Goal: Task Accomplishment & Management: Manage account settings

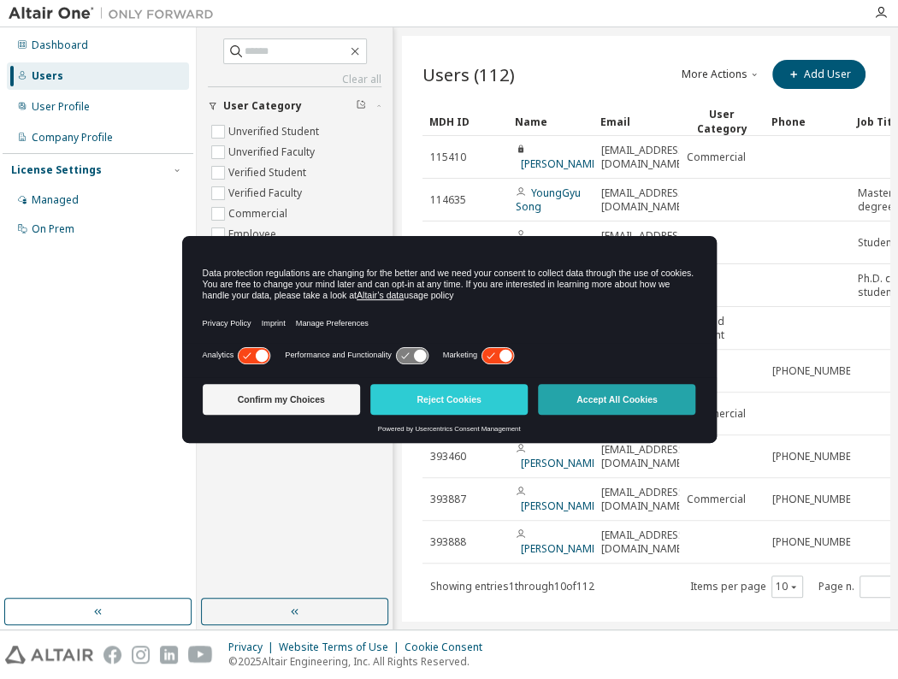
click at [599, 403] on button "Accept All Cookies" at bounding box center [616, 399] width 157 height 31
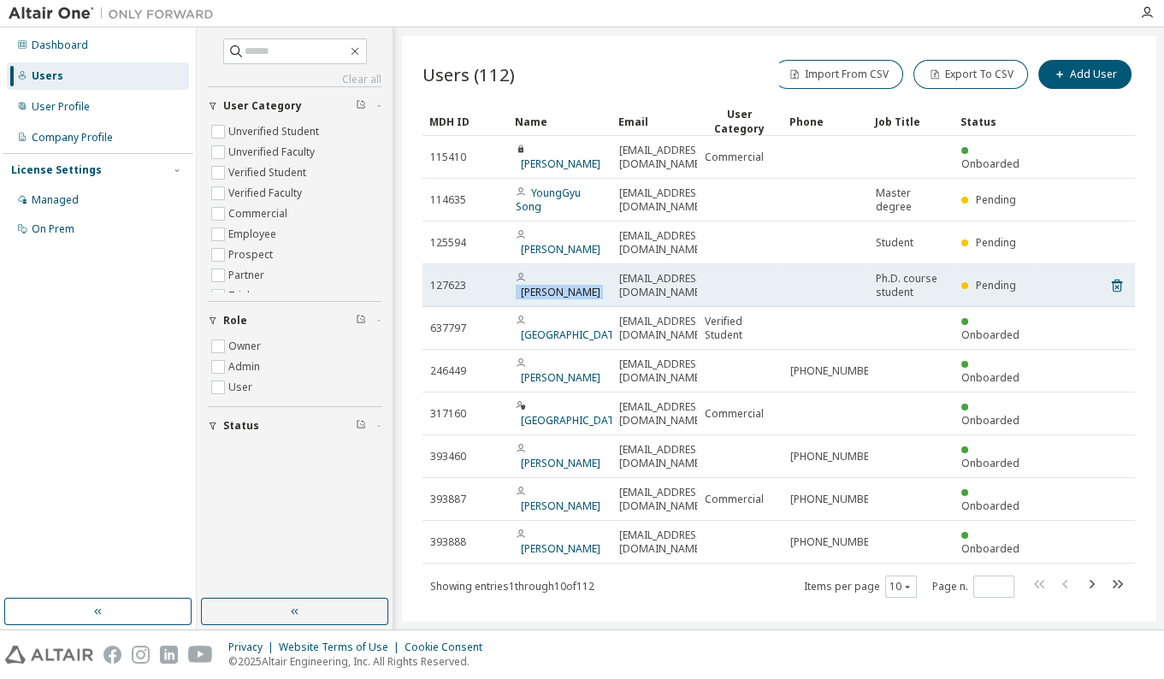
drag, startPoint x: 613, startPoint y: 258, endPoint x: 497, endPoint y: 260, distance: 116.3
click at [497, 264] on tr "127623 [PERSON_NAME] [PERSON_NAME][EMAIL_ADDRESS][DOMAIN_NAME] Ph.D. course stu…" at bounding box center [779, 285] width 713 height 43
click at [730, 264] on td at bounding box center [740, 285] width 86 height 43
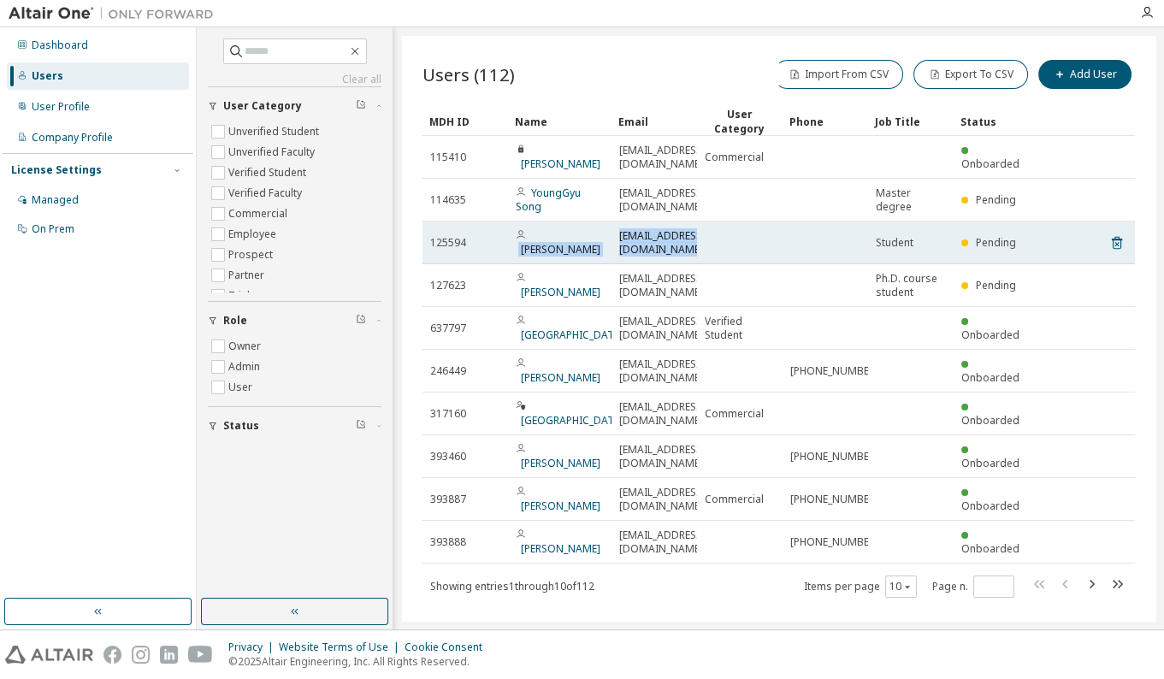
drag, startPoint x: 784, startPoint y: 219, endPoint x: 529, endPoint y: 214, distance: 255.0
click at [529, 222] on tr "125594 [PERSON_NAME] [EMAIL_ADDRESS][DOMAIN_NAME] Student Pending" at bounding box center [779, 243] width 713 height 43
click at [787, 222] on td at bounding box center [826, 243] width 86 height 43
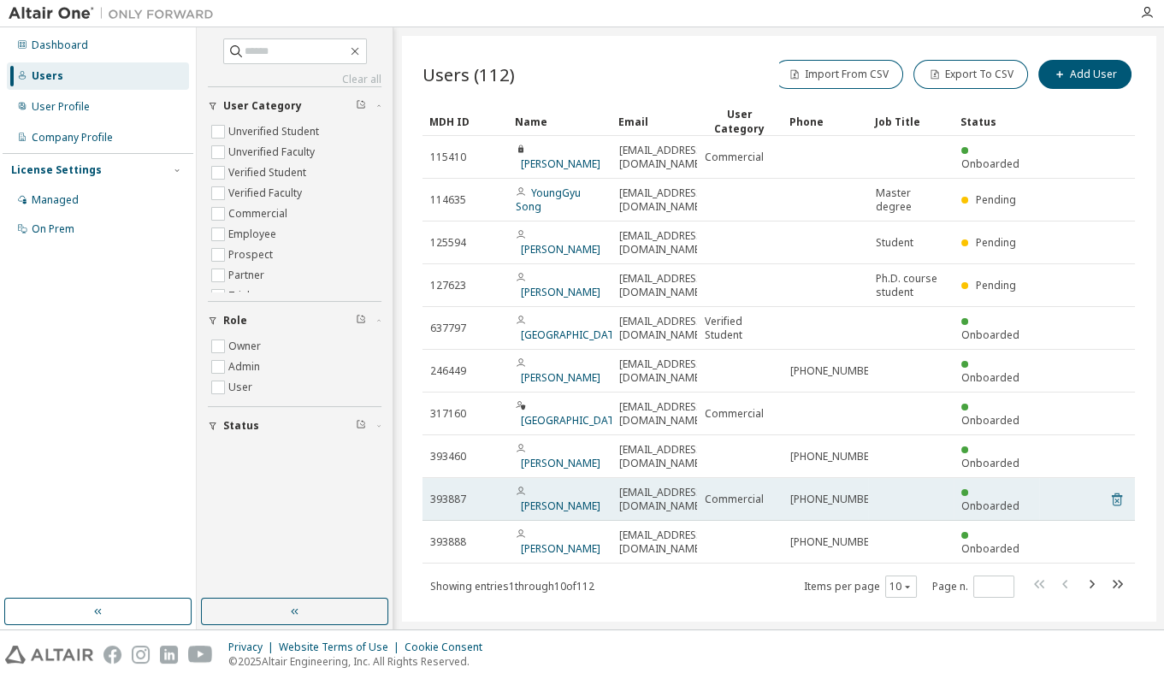
click at [897, 499] on icon at bounding box center [1117, 501] width 4 height 4
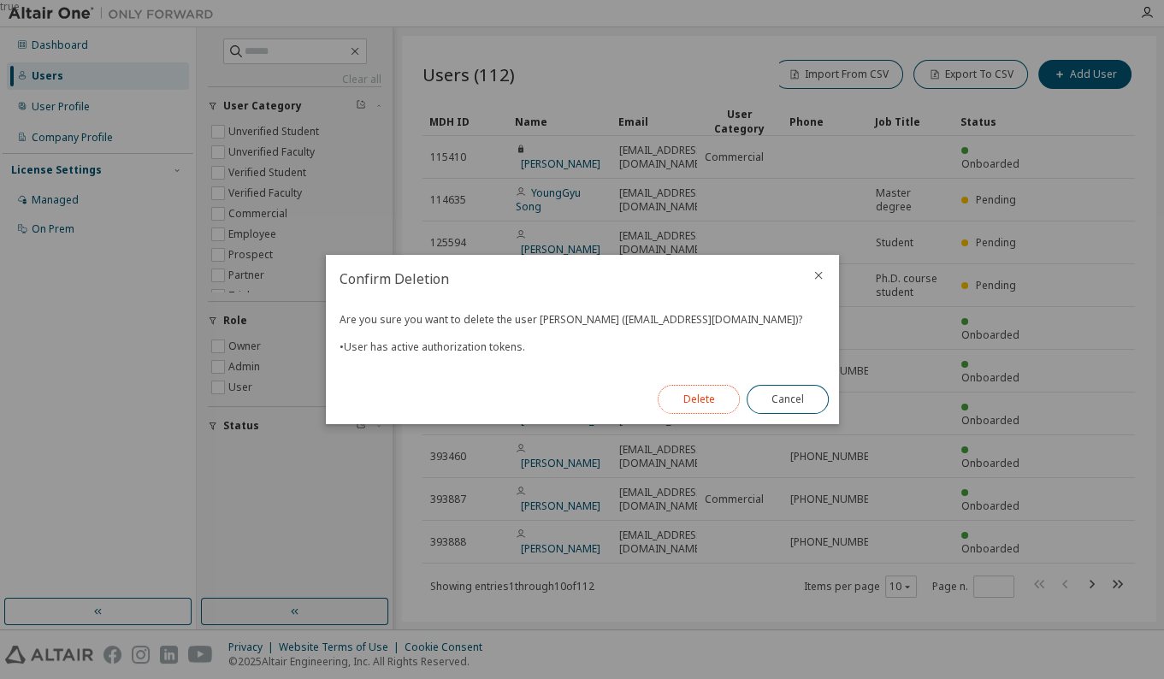
click at [713, 405] on button "Delete" at bounding box center [699, 399] width 82 height 29
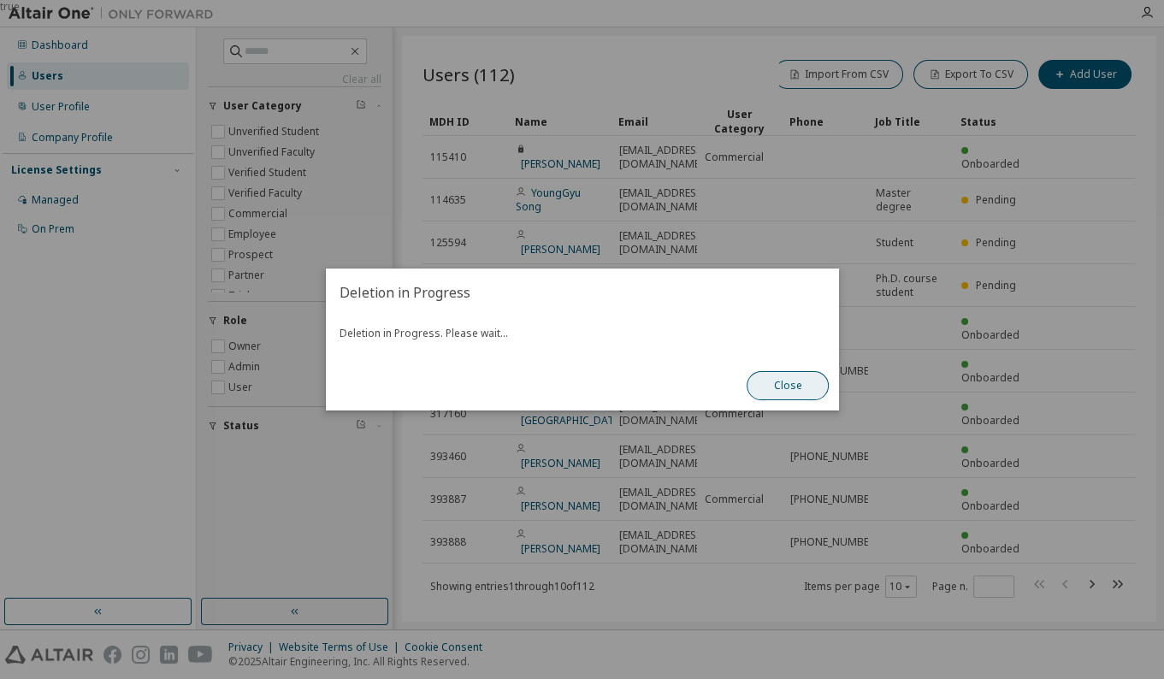
click at [794, 383] on button "Close" at bounding box center [788, 385] width 82 height 29
click at [797, 383] on button "Close" at bounding box center [788, 385] width 82 height 29
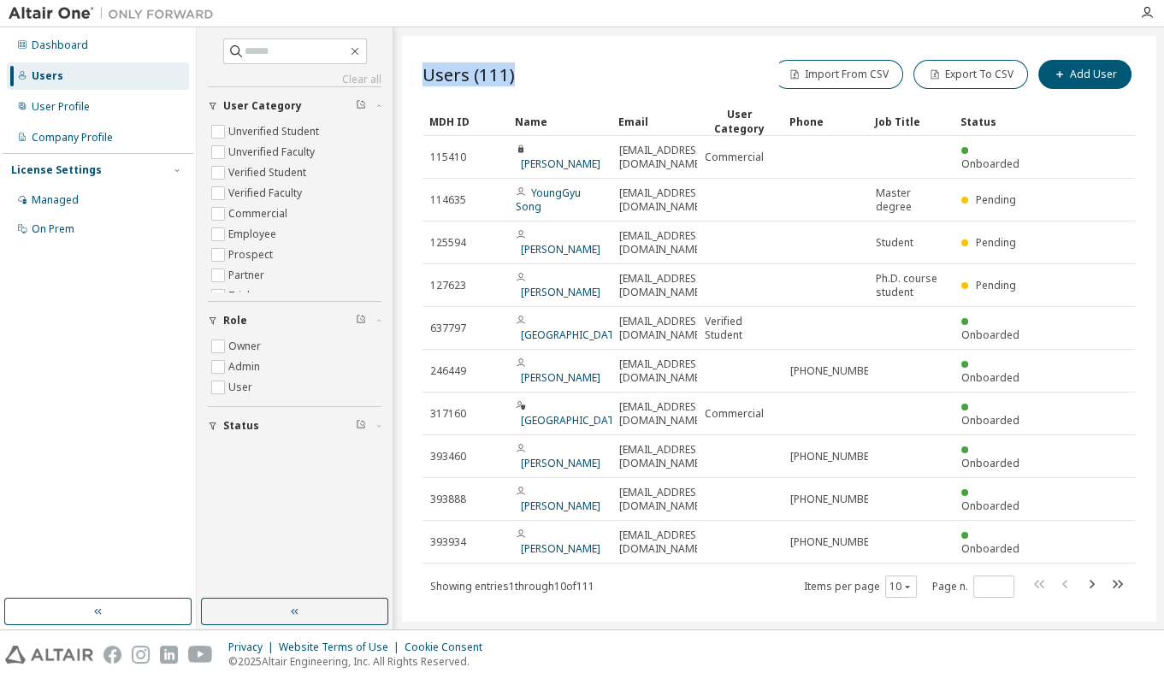
drag, startPoint x: 419, startPoint y: 72, endPoint x: 532, endPoint y: 76, distance: 113.0
click at [532, 76] on div "Users (111) Import From CSV Export To CSV Add User Clear Load Save Save As Fiel…" at bounding box center [779, 328] width 754 height 585
click at [533, 76] on div "Users (111) Import From CSV Export To CSV Add User" at bounding box center [779, 74] width 713 height 36
click at [897, 580] on icon "button" at bounding box center [1092, 584] width 5 height 9
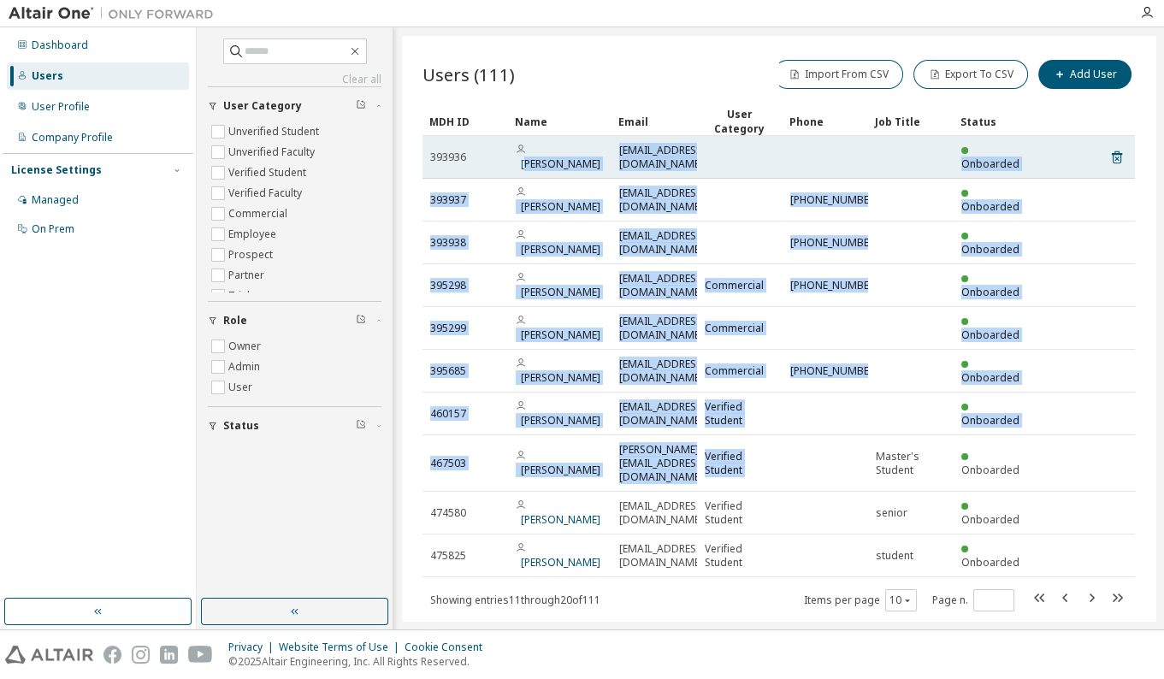
drag, startPoint x: 825, startPoint y: 420, endPoint x: 534, endPoint y: 139, distance: 405.3
click at [534, 139] on tbody "393936 [PERSON_NAME] [EMAIL_ADDRESS][DOMAIN_NAME] Onboarded 393937 [PERSON_NAME…" at bounding box center [779, 356] width 713 height 441
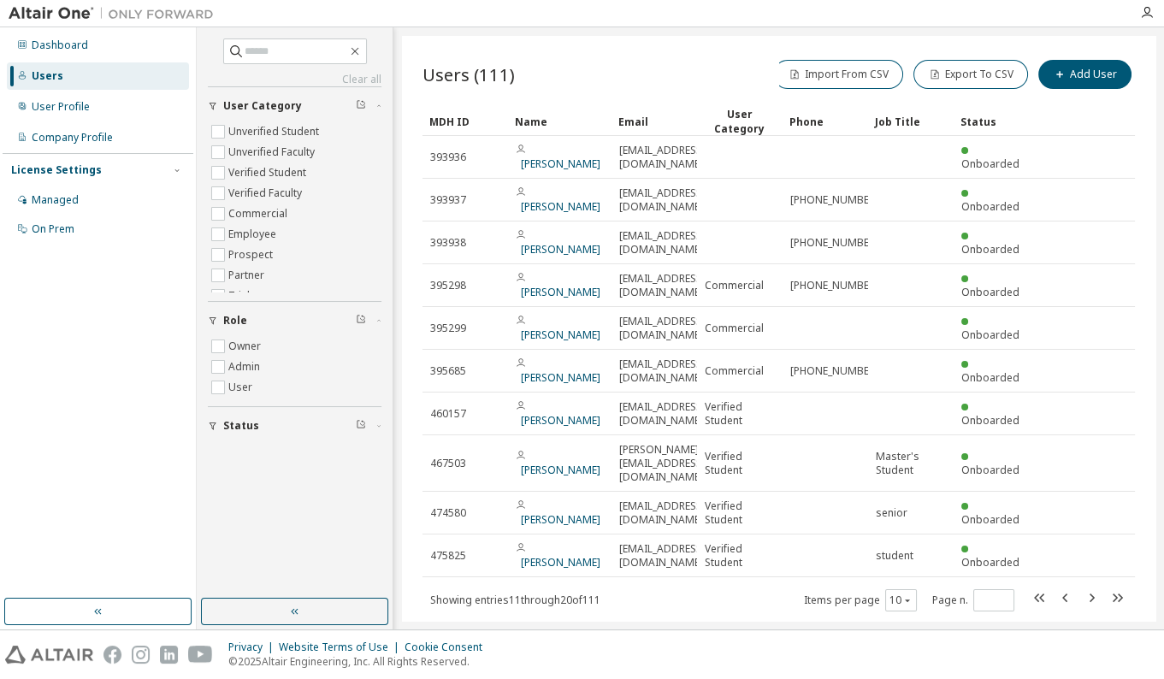
click at [616, 60] on div "Users (111) Import From CSV Export To CSV Add User" at bounding box center [779, 74] width 713 height 36
click at [897, 594] on icon "button" at bounding box center [1118, 598] width 10 height 9
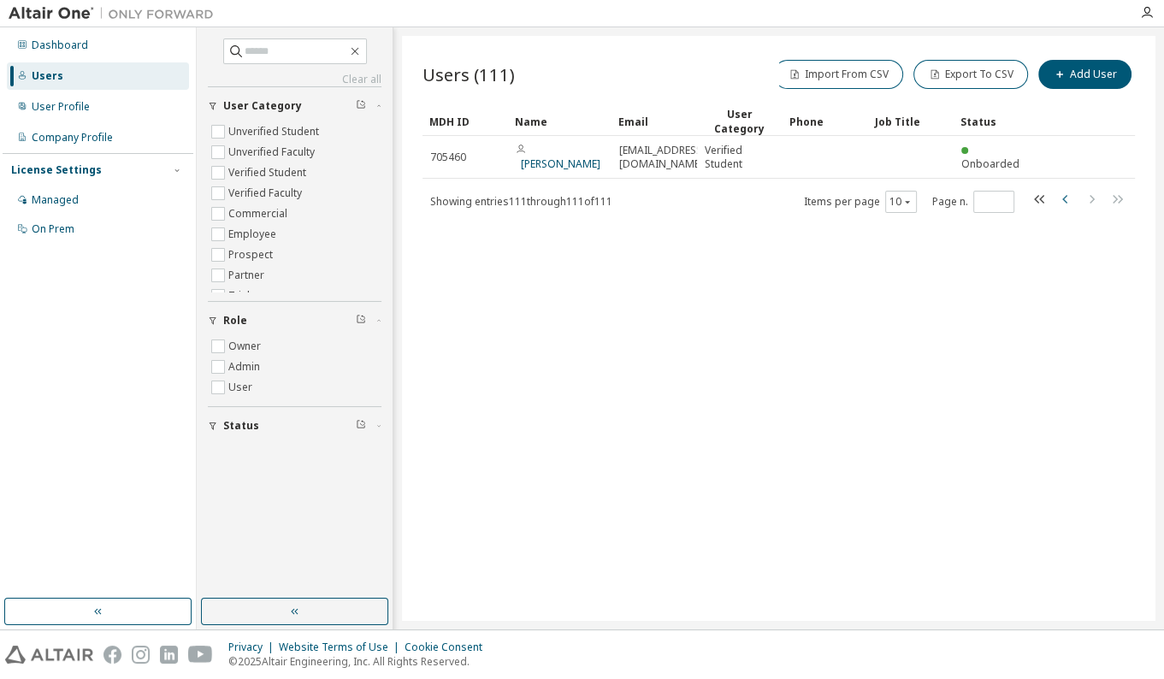
click at [897, 198] on icon "button" at bounding box center [1064, 199] width 5 height 9
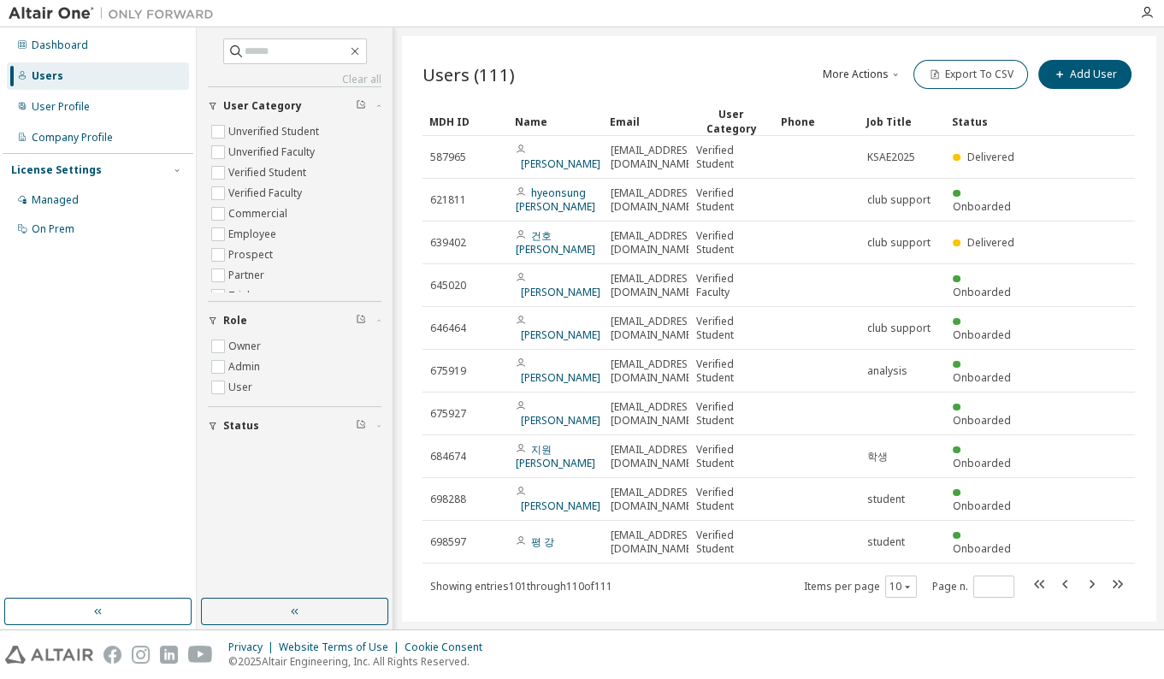
click at [867, 75] on button "More Actions" at bounding box center [862, 74] width 82 height 29
click at [897, 582] on icon "button" at bounding box center [1040, 584] width 21 height 21
type input "*"
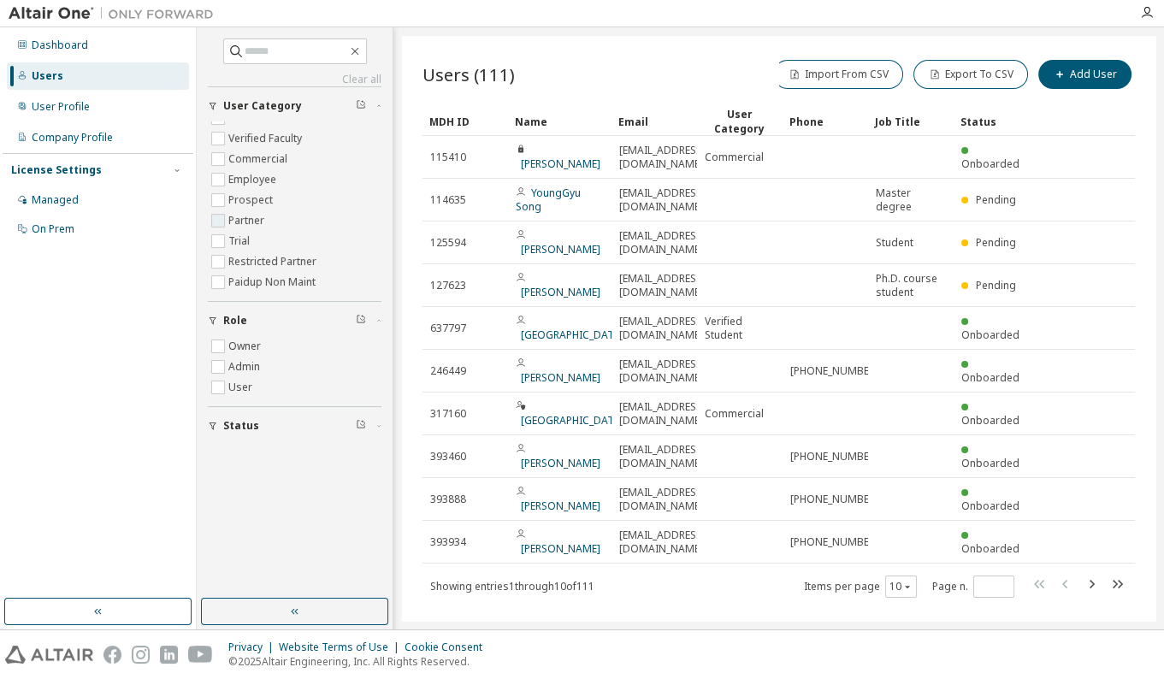
scroll to position [0, 0]
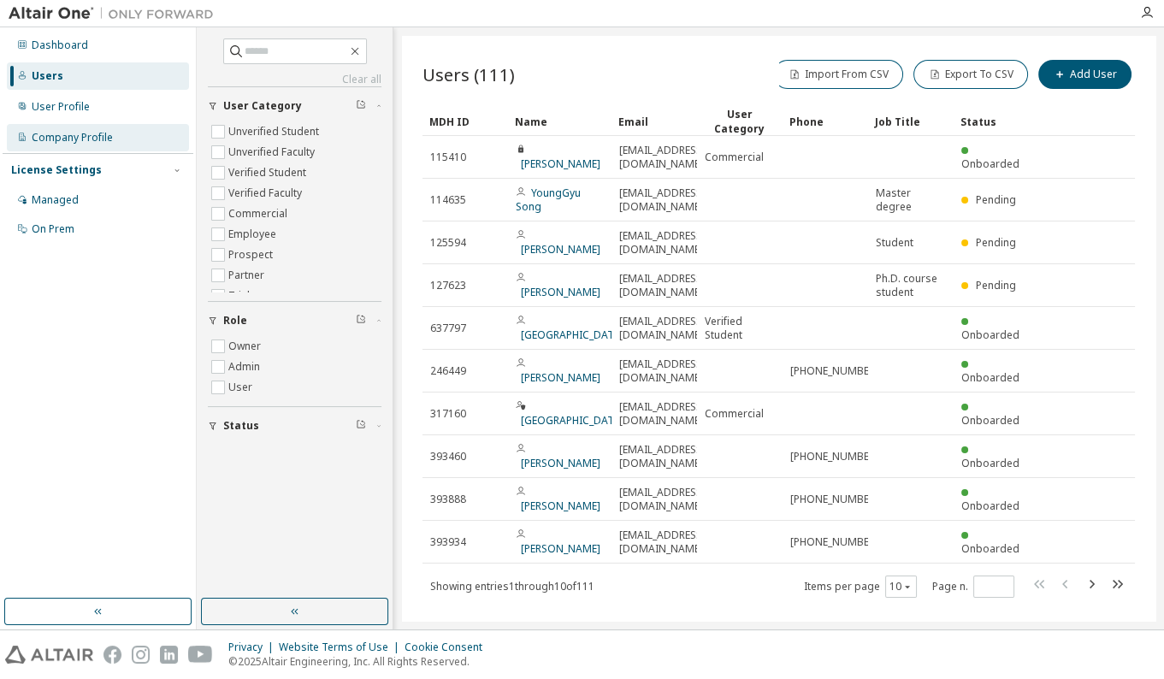
click at [89, 138] on div "Company Profile" at bounding box center [72, 138] width 81 height 14
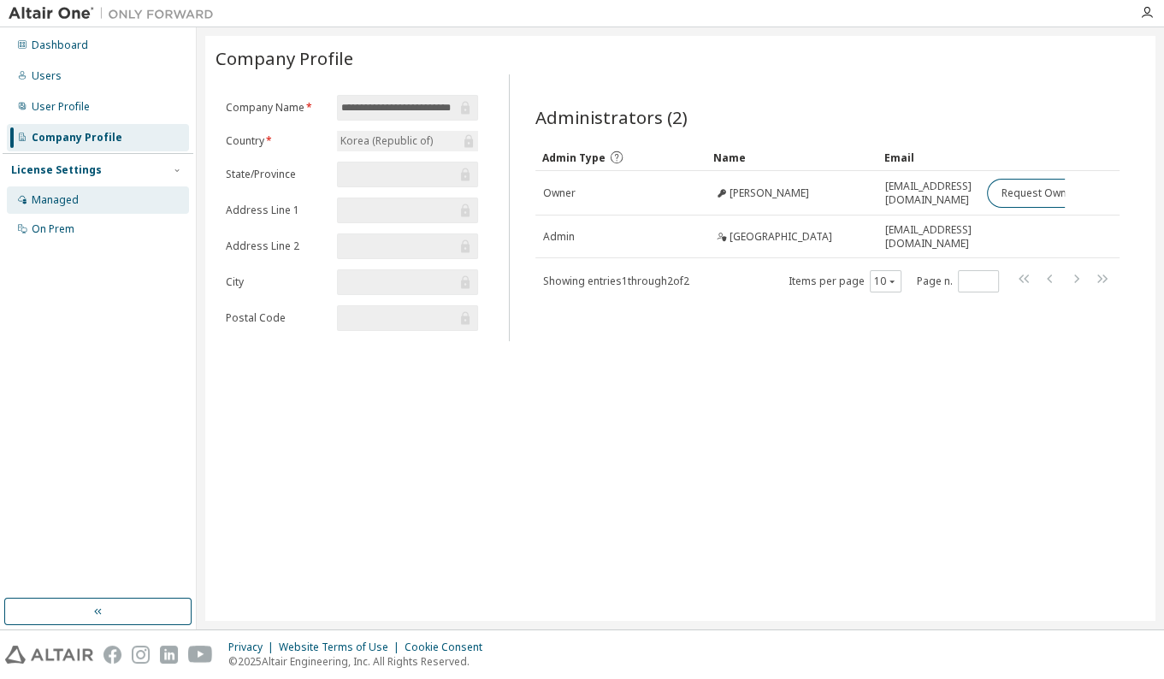
click at [111, 203] on div "Managed" at bounding box center [98, 199] width 182 height 27
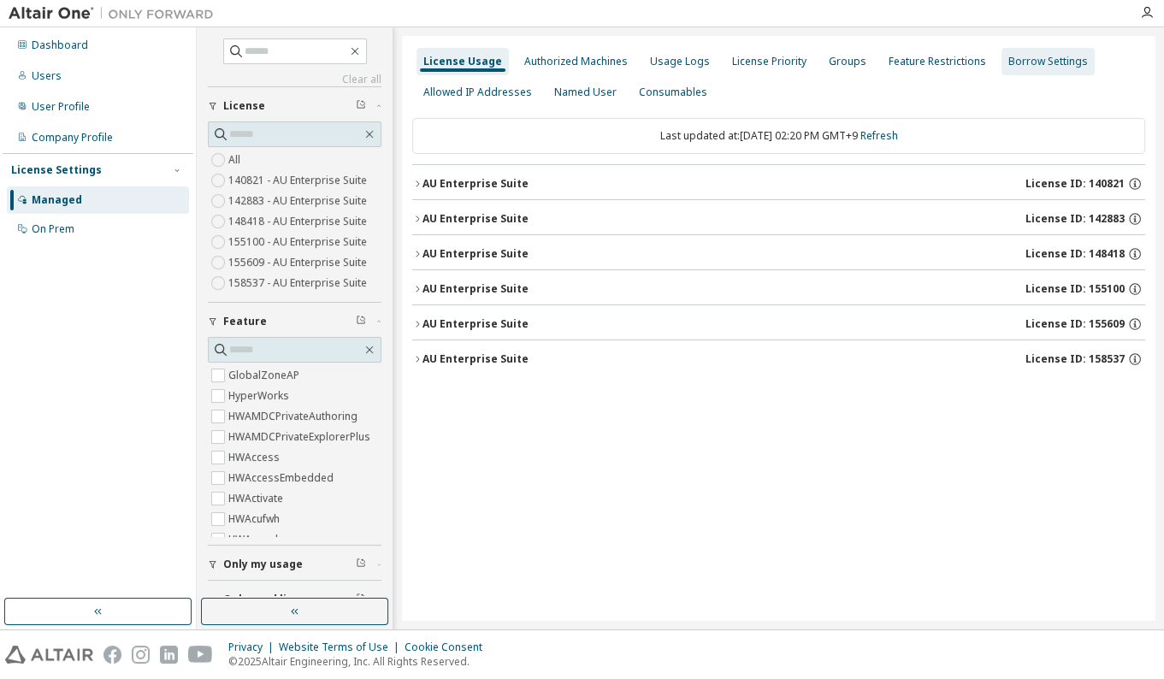
click at [842, 62] on div "Groups" at bounding box center [848, 62] width 38 height 14
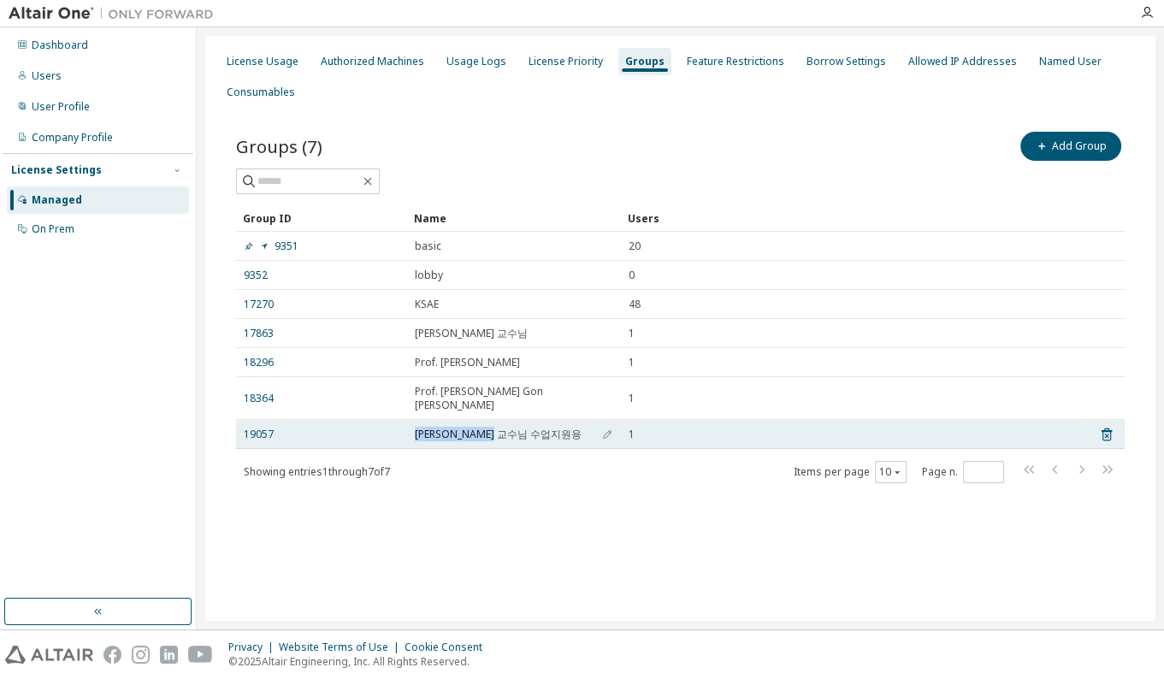
drag, startPoint x: 553, startPoint y: 421, endPoint x: 371, endPoint y: 417, distance: 181.4
click at [371, 420] on tr "19057 [PERSON_NAME] 교수님 수업지원용 1" at bounding box center [680, 434] width 889 height 29
click at [683, 428] on div "1" at bounding box center [852, 435] width 447 height 14
drag, startPoint x: 717, startPoint y: 420, endPoint x: 370, endPoint y: 421, distance: 347.3
click at [370, 421] on tr "19057 [PERSON_NAME] 교수님 수업지원용 1" at bounding box center [680, 434] width 889 height 29
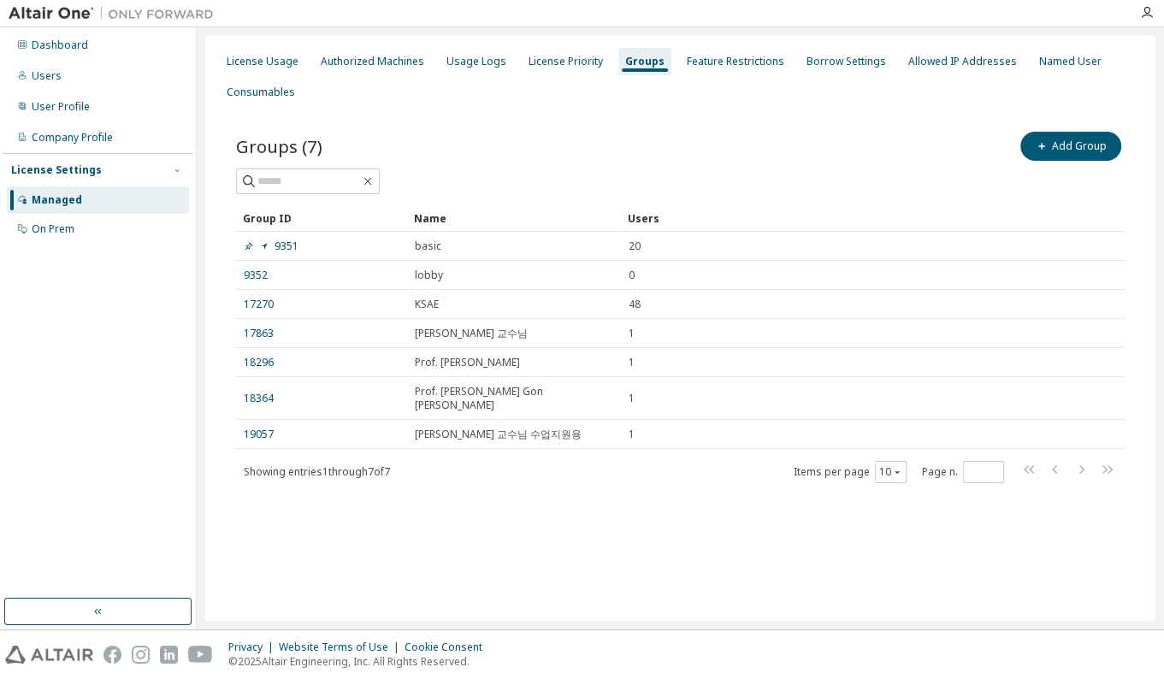
click at [534, 481] on div "Groups (7) Add Group Clear Load Save Save As Field Operator Value Select filter…" at bounding box center [681, 318] width 930 height 421
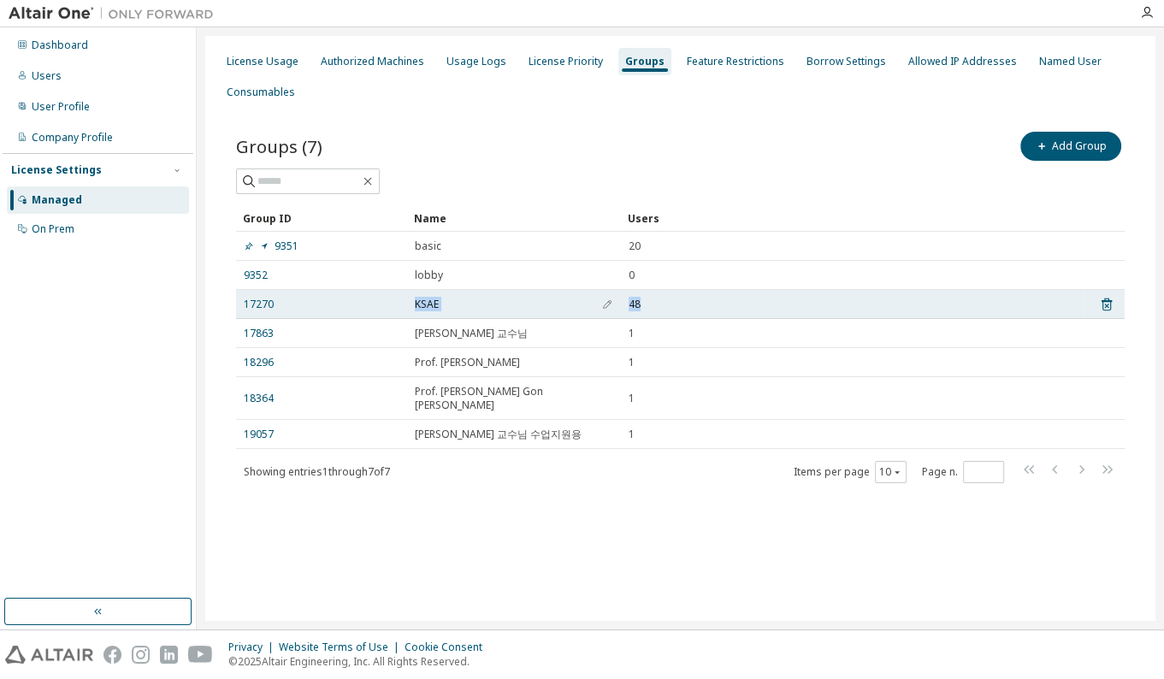
drag, startPoint x: 391, startPoint y: 305, endPoint x: 718, endPoint y: 308, distance: 326.8
click at [718, 308] on tr "17270 KSAE 48" at bounding box center [680, 304] width 889 height 29
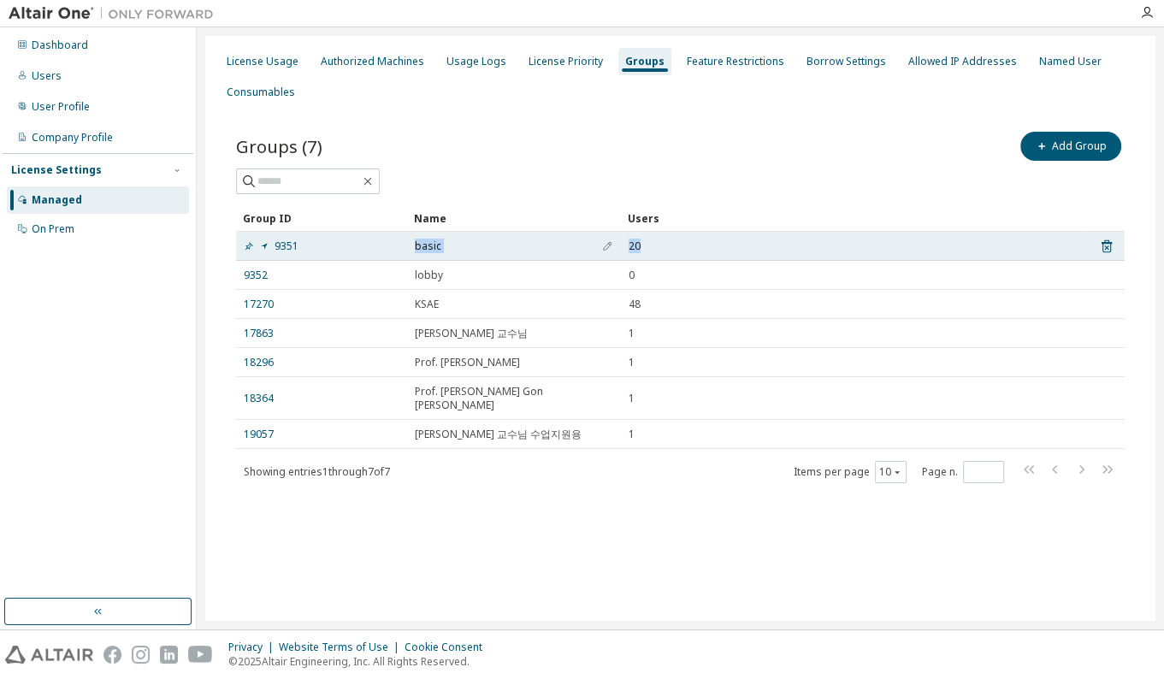
drag, startPoint x: 396, startPoint y: 240, endPoint x: 668, endPoint y: 244, distance: 272.0
click at [668, 244] on tr "9351 basic 20" at bounding box center [680, 246] width 889 height 29
click at [284, 247] on link "9351" at bounding box center [271, 247] width 55 height 14
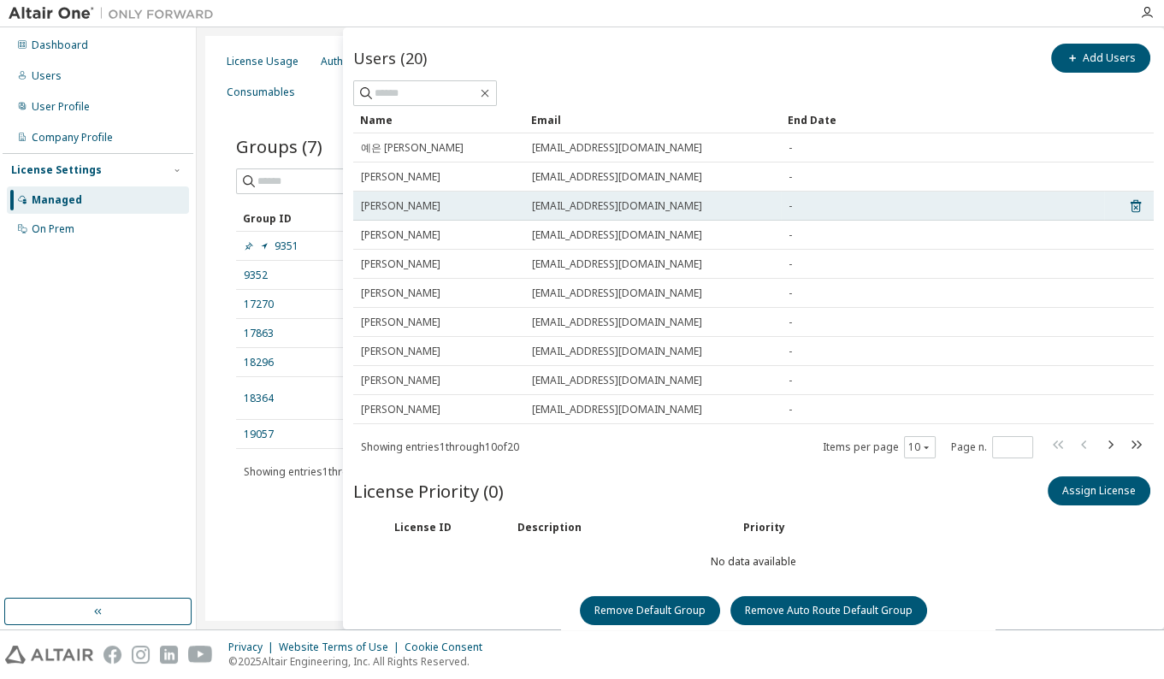
scroll to position [80, 0]
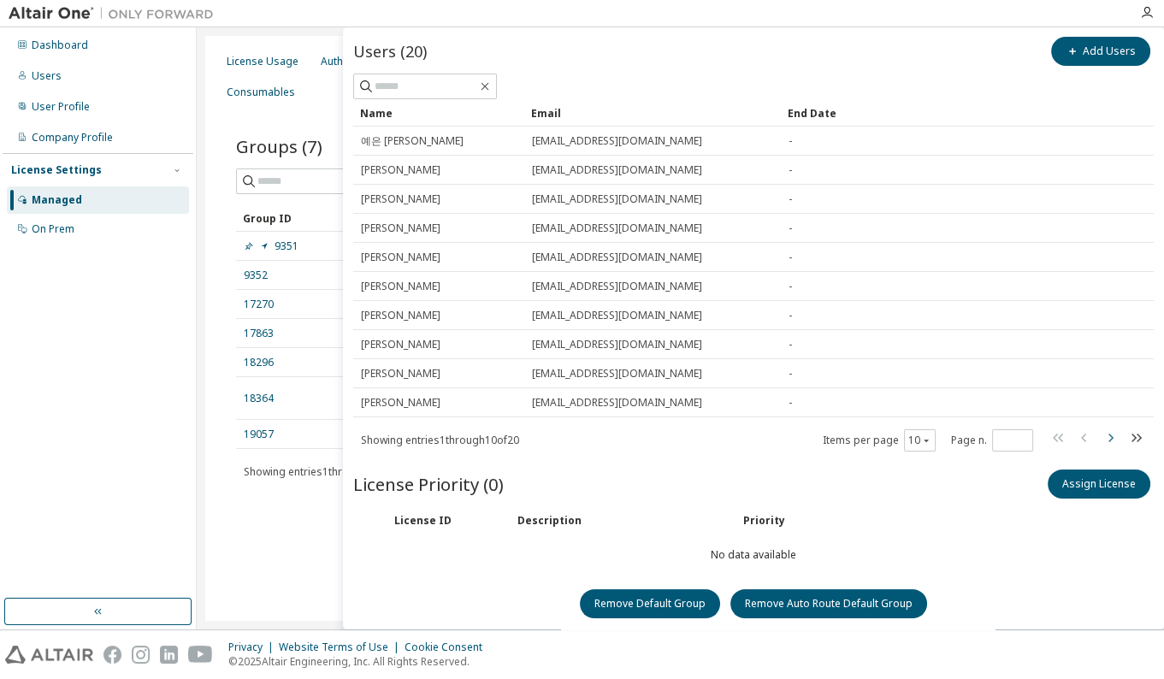
click at [897, 437] on icon "button" at bounding box center [1110, 438] width 21 height 21
click at [897, 438] on icon "button" at bounding box center [1084, 438] width 21 height 21
type input "*"
click at [897, 522] on div "License ID Description Priority" at bounding box center [753, 520] width 801 height 28
click at [600, 445] on div "Showing entries 1 through 10 of 20 Items per page 10 Page n. *" at bounding box center [753, 440] width 801 height 25
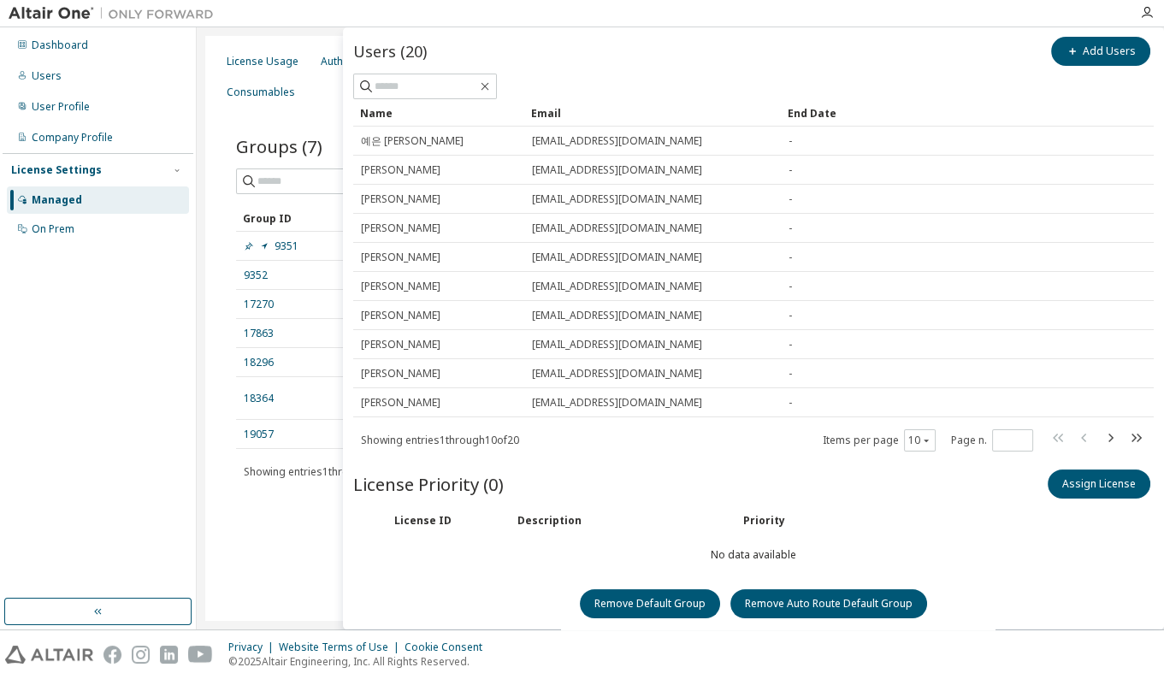
click at [300, 120] on div "Groups (7) Add Group Clear Load Save Save As Field Operator Value Select filter…" at bounding box center [681, 318] width 930 height 421
click at [240, 600] on div "License Usage Authorized Machines Usage Logs License Priority Groups Feature Re…" at bounding box center [680, 328] width 950 height 585
click at [492, 86] on icon "button" at bounding box center [485, 87] width 14 height 14
click at [280, 120] on div "Groups (7) Add Group Clear Load Save Save As Field Operator Value Select filter…" at bounding box center [681, 318] width 930 height 421
click at [68, 233] on div "On Prem" at bounding box center [53, 229] width 43 height 14
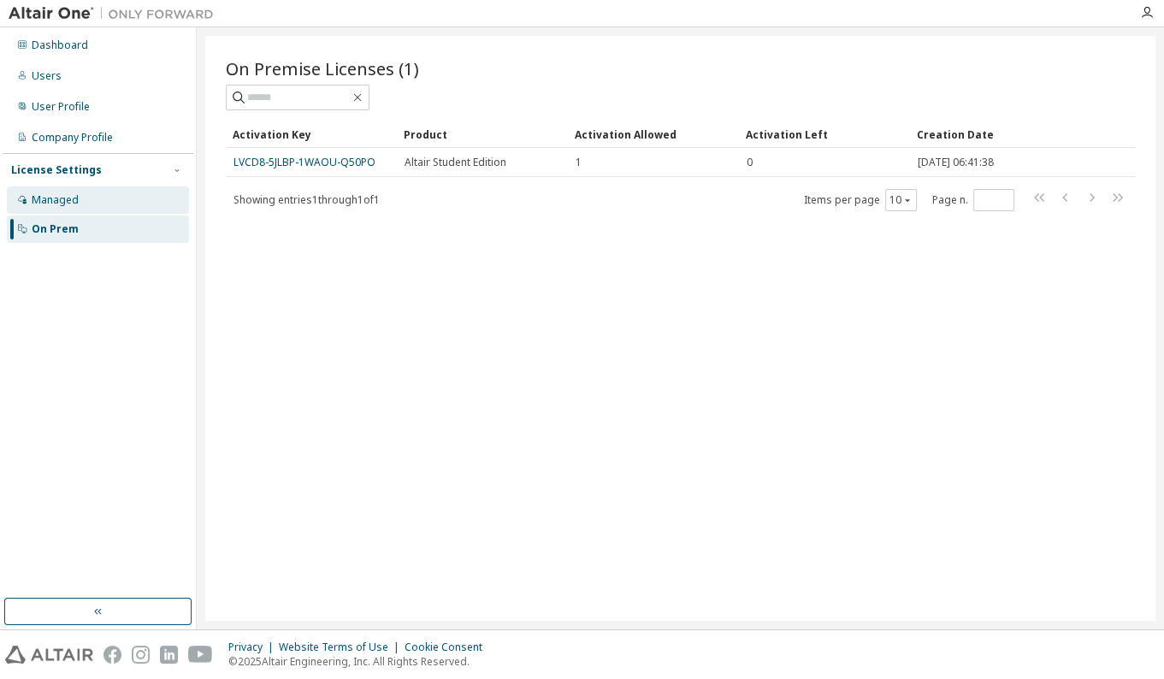
click at [93, 200] on div "Managed" at bounding box center [98, 199] width 182 height 27
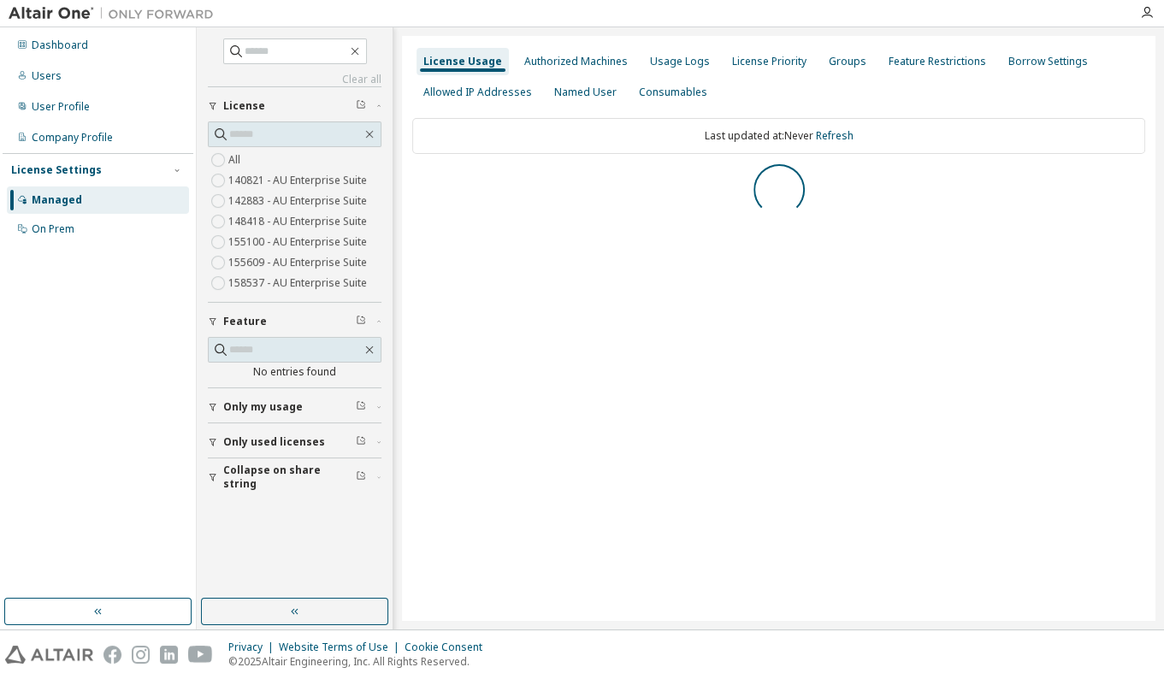
click at [481, 253] on div "License Usage Authorized Machines Usage Logs License Priority Groups Feature Re…" at bounding box center [779, 328] width 754 height 585
click at [53, 101] on div "User Profile" at bounding box center [61, 107] width 58 height 14
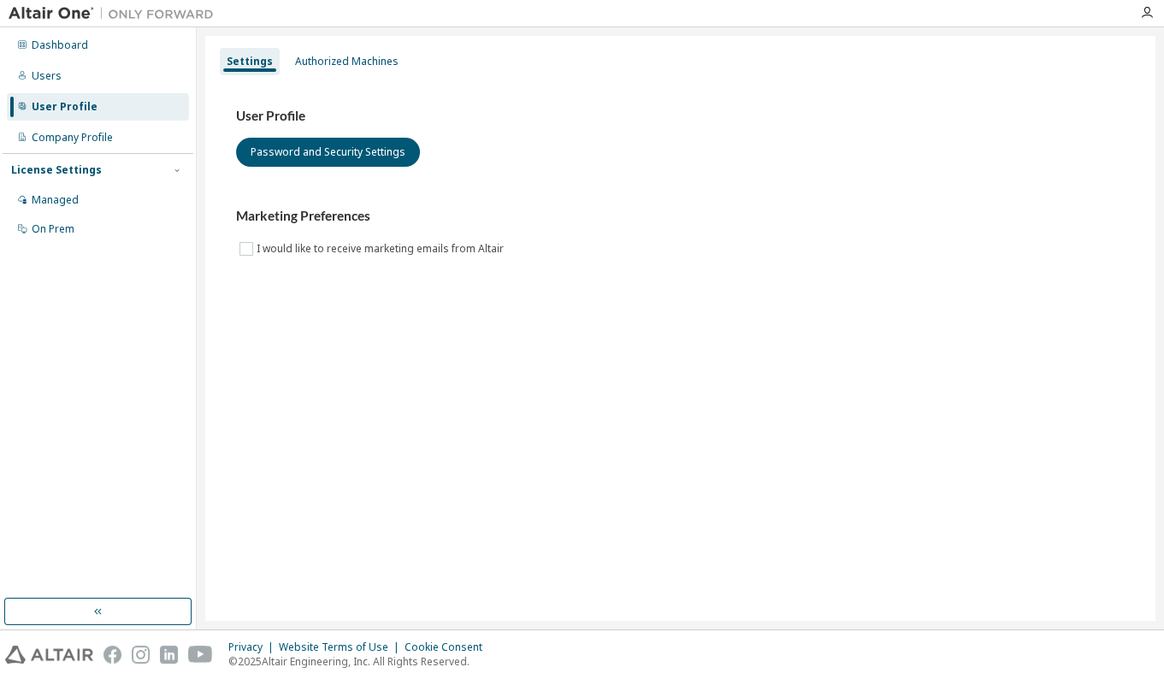
click at [535, 216] on h3 "Marketing Preferences" at bounding box center [680, 216] width 889 height 17
click at [68, 78] on div "Users" at bounding box center [98, 75] width 182 height 27
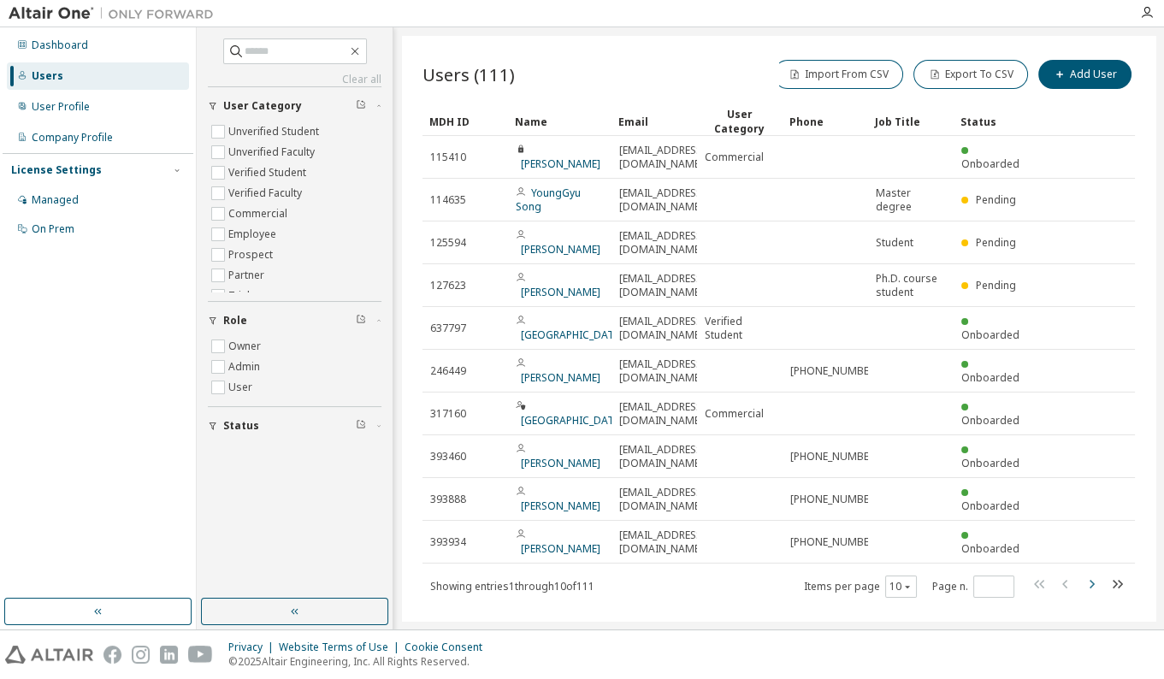
click at [897, 574] on icon "button" at bounding box center [1091, 584] width 21 height 21
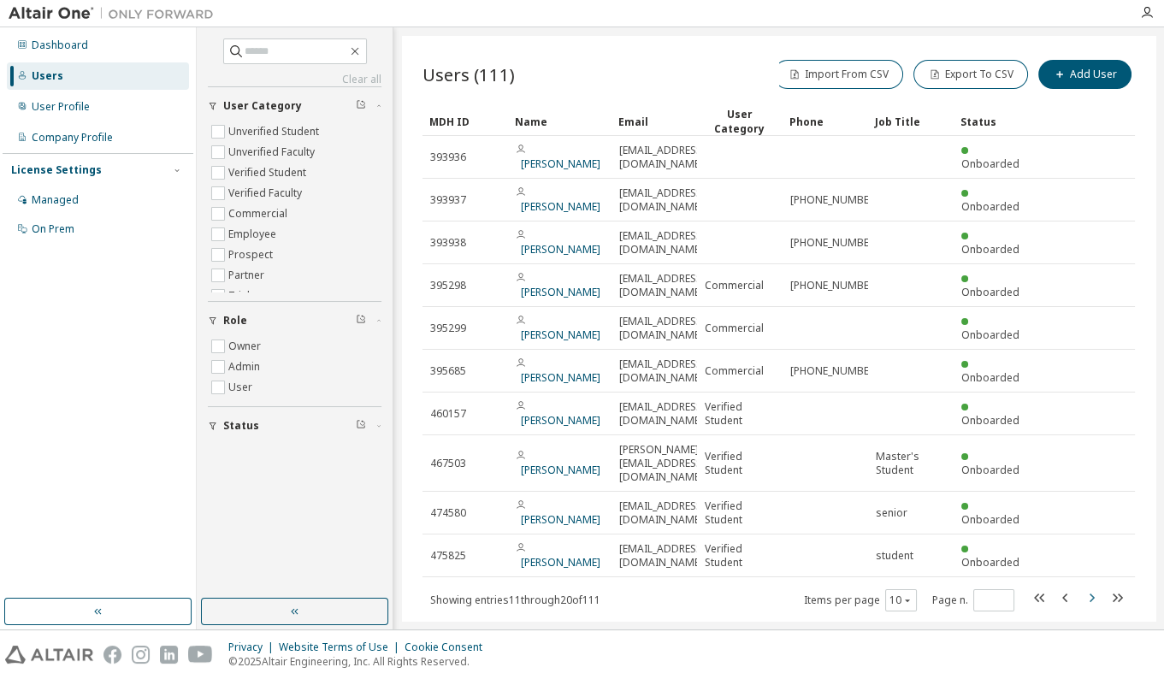
click at [897, 594] on icon "button" at bounding box center [1092, 598] width 5 height 9
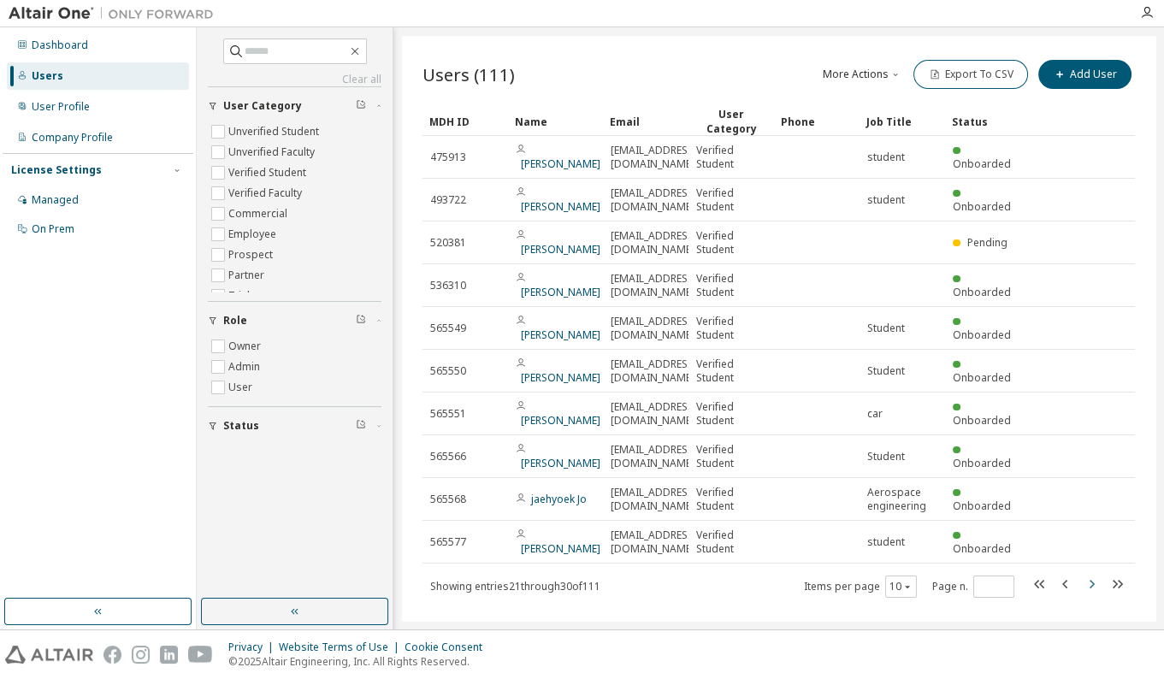
click at [897, 582] on icon "button" at bounding box center [1092, 584] width 5 height 9
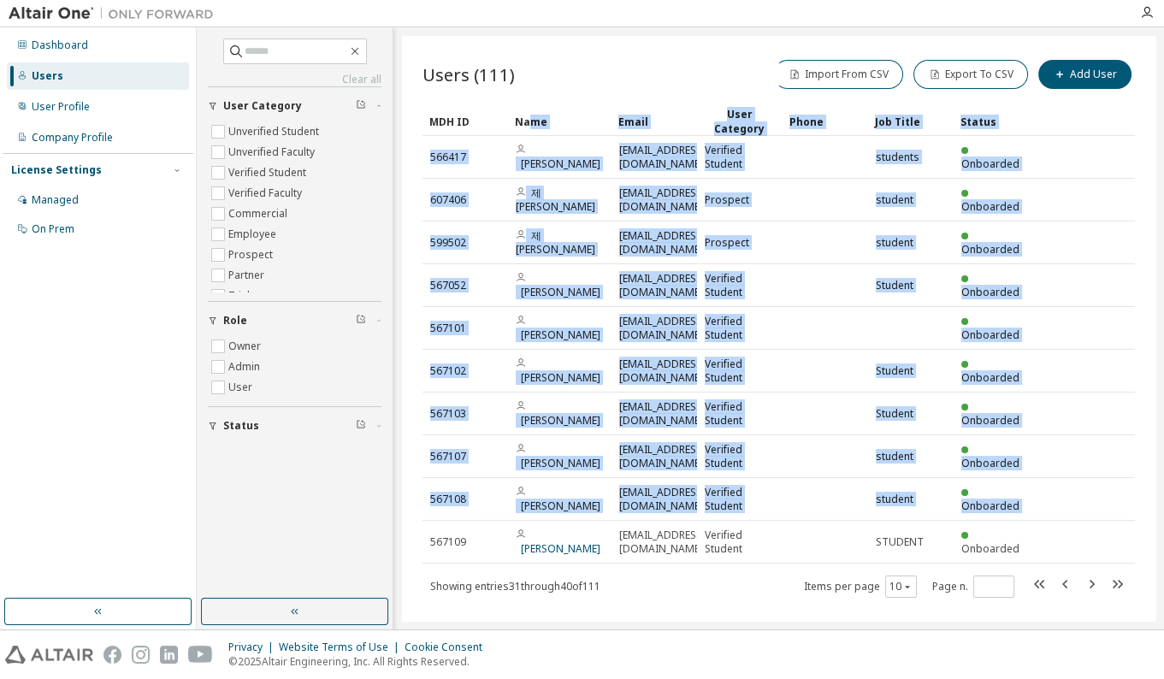
drag, startPoint x: 1079, startPoint y: 522, endPoint x: 532, endPoint y: 118, distance: 679.5
click at [532, 118] on table "MDH ID Name Email User Category Phone Job Title Status 566417 [PERSON_NAME] [EM…" at bounding box center [779, 335] width 713 height 457
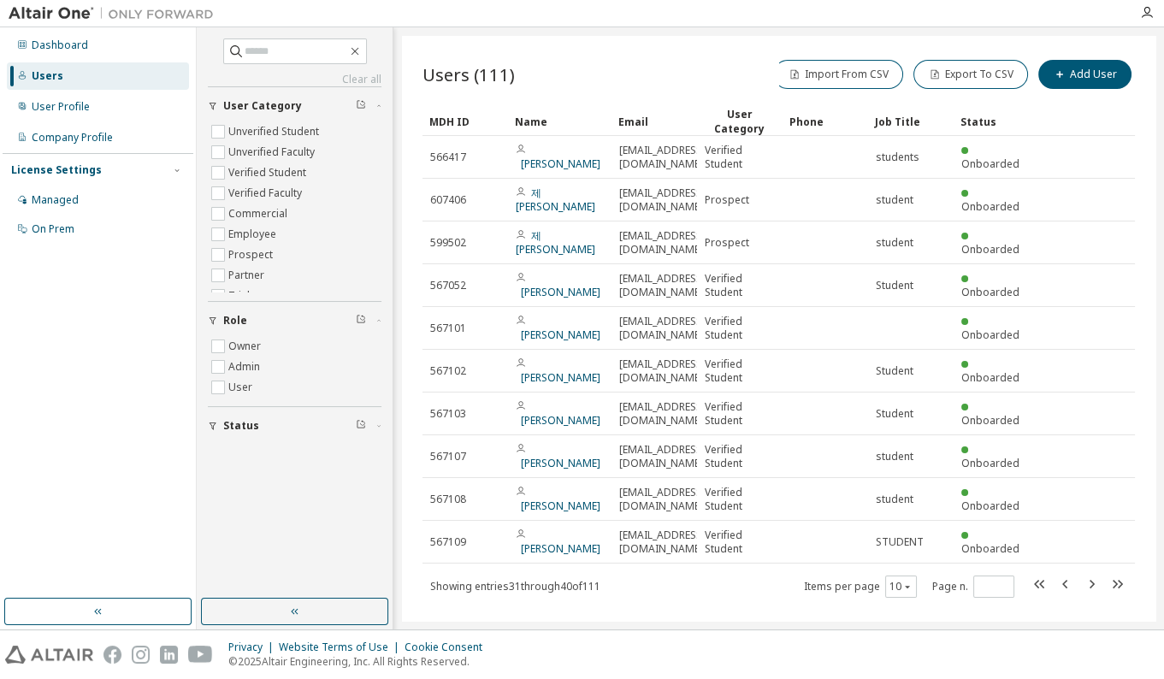
click at [665, 574] on div "Showing entries 31 through 40 of 111 Items per page 10 Page n. *" at bounding box center [779, 586] width 713 height 25
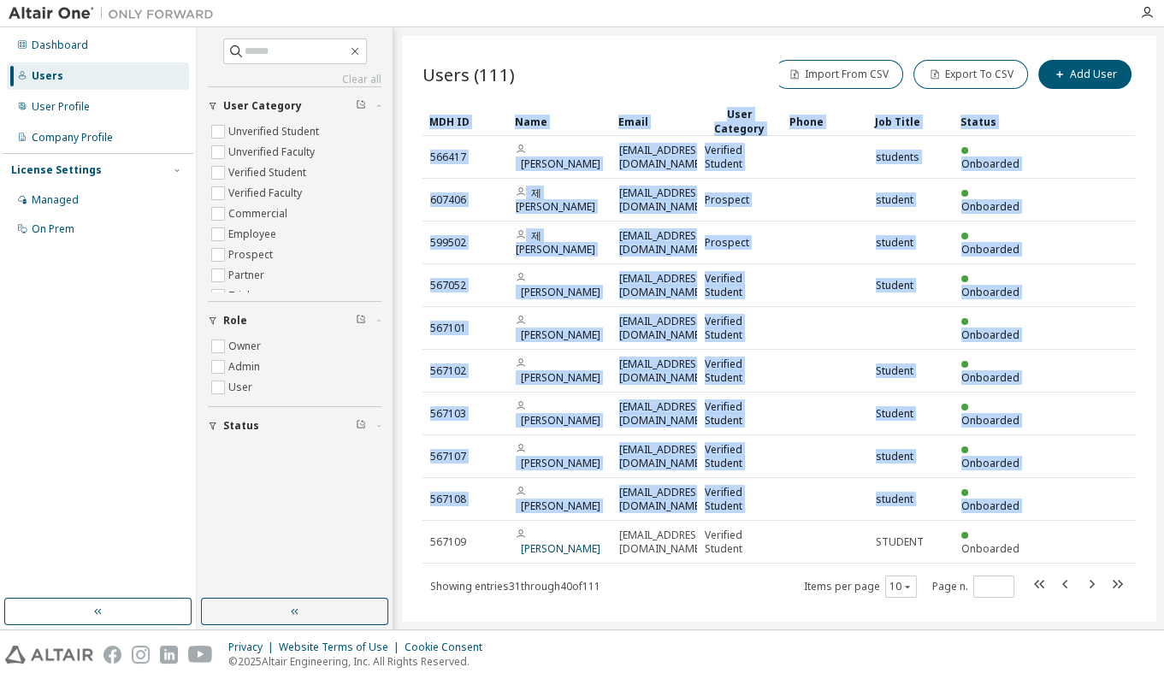
drag, startPoint x: 1088, startPoint y: 514, endPoint x: 424, endPoint y: 109, distance: 777.3
click at [424, 109] on table "MDH ID Name Email User Category Phone Job Title Status 566417 [PERSON_NAME] [EM…" at bounding box center [779, 335] width 713 height 457
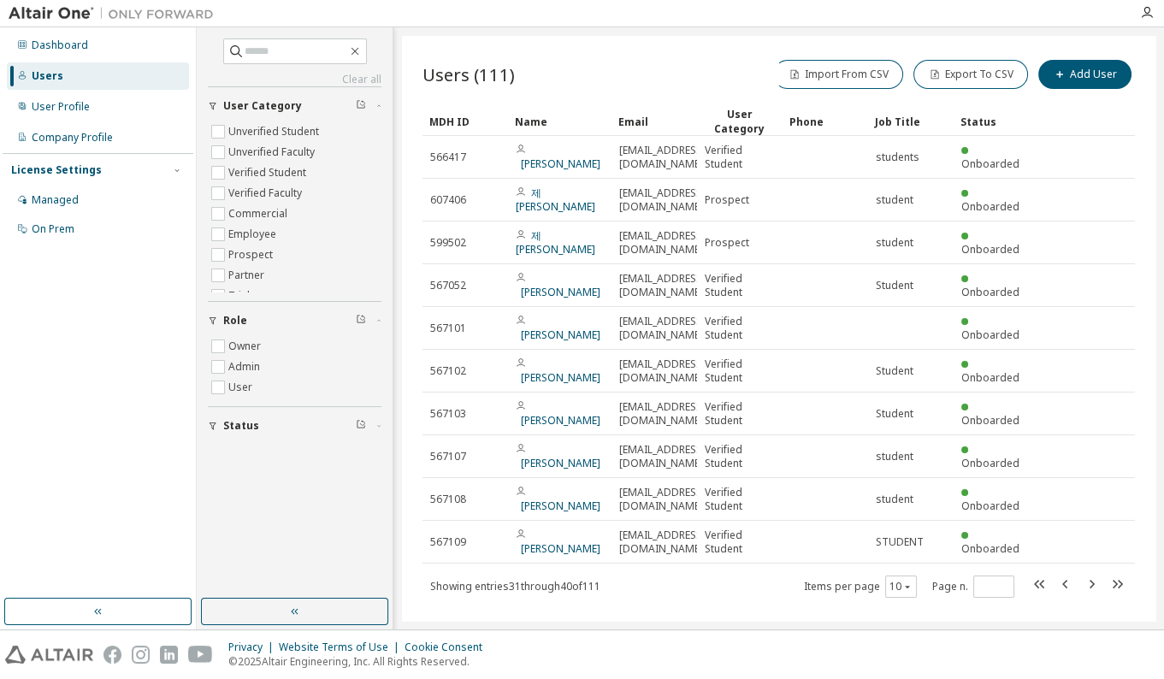
click at [624, 72] on div "Users (111) Import From CSV Export To CSV Add User" at bounding box center [779, 74] width 713 height 36
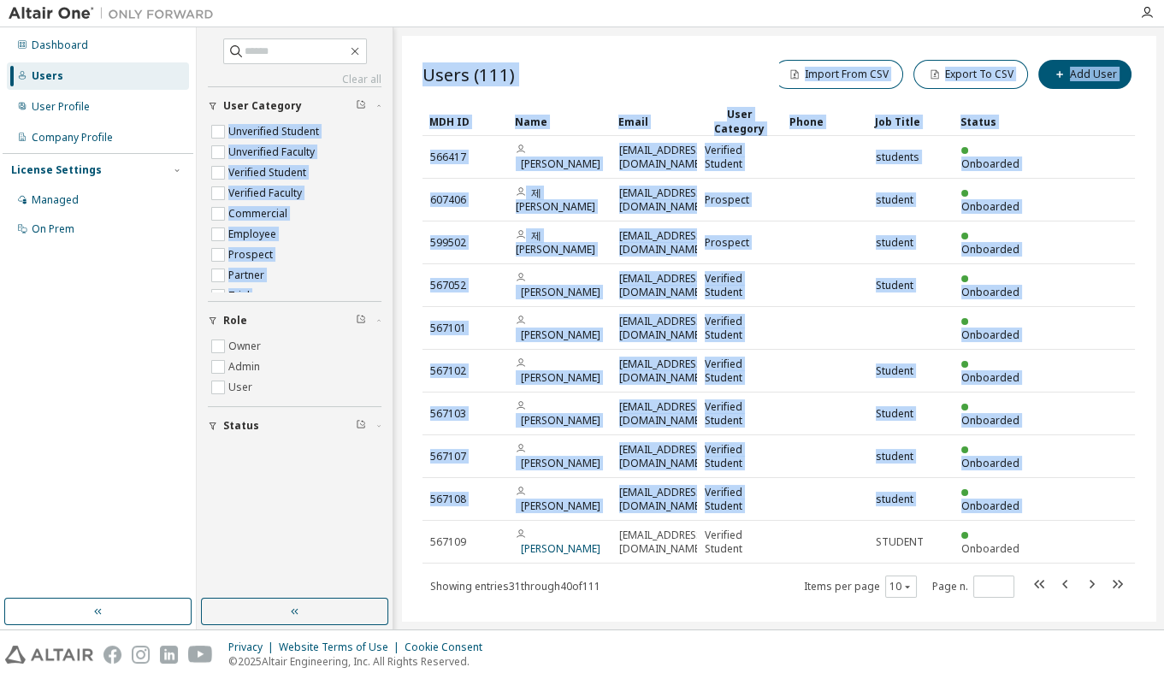
drag, startPoint x: 1067, startPoint y: 517, endPoint x: 397, endPoint y: 113, distance: 782.8
click at [397, 113] on div "Clear all Status Role Owner Admin User User Category Unverified Student Unverif…" at bounding box center [680, 328] width 967 height 602
click at [595, 73] on div "Users (111) Import From CSV Export To CSV Add User" at bounding box center [779, 74] width 713 height 36
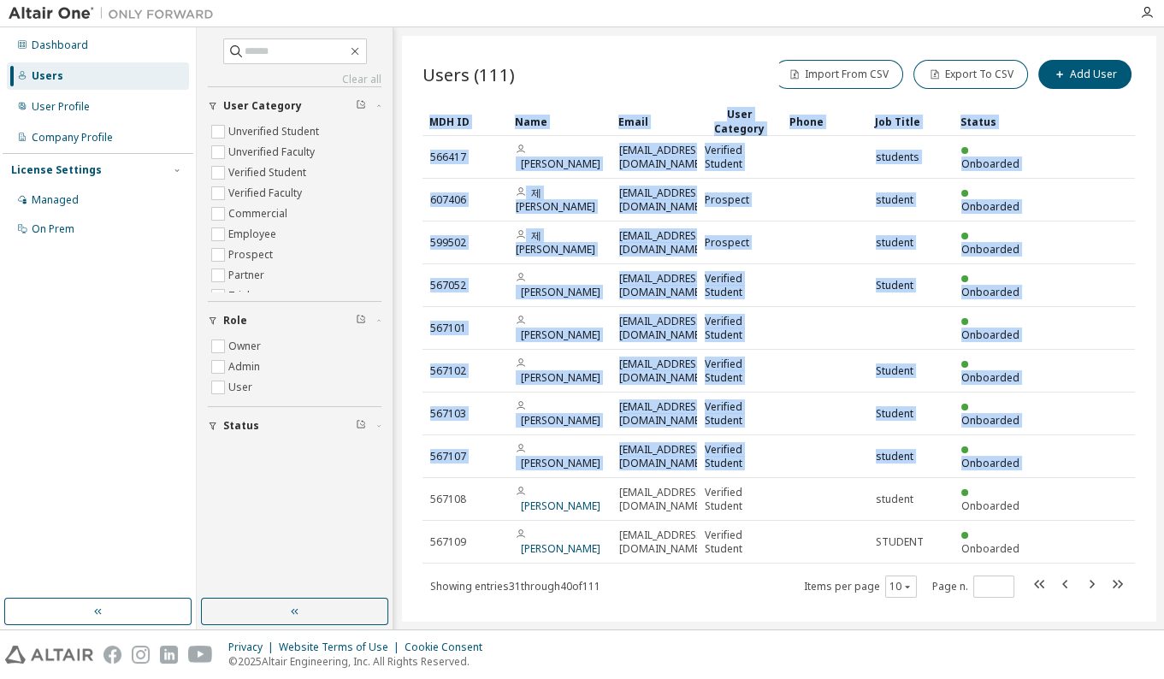
drag, startPoint x: 990, startPoint y: 472, endPoint x: 429, endPoint y: 118, distance: 663.5
click at [429, 118] on table "MDH ID Name Email User Category Phone Job Title Status 566417 [PERSON_NAME] [EM…" at bounding box center [779, 335] width 713 height 457
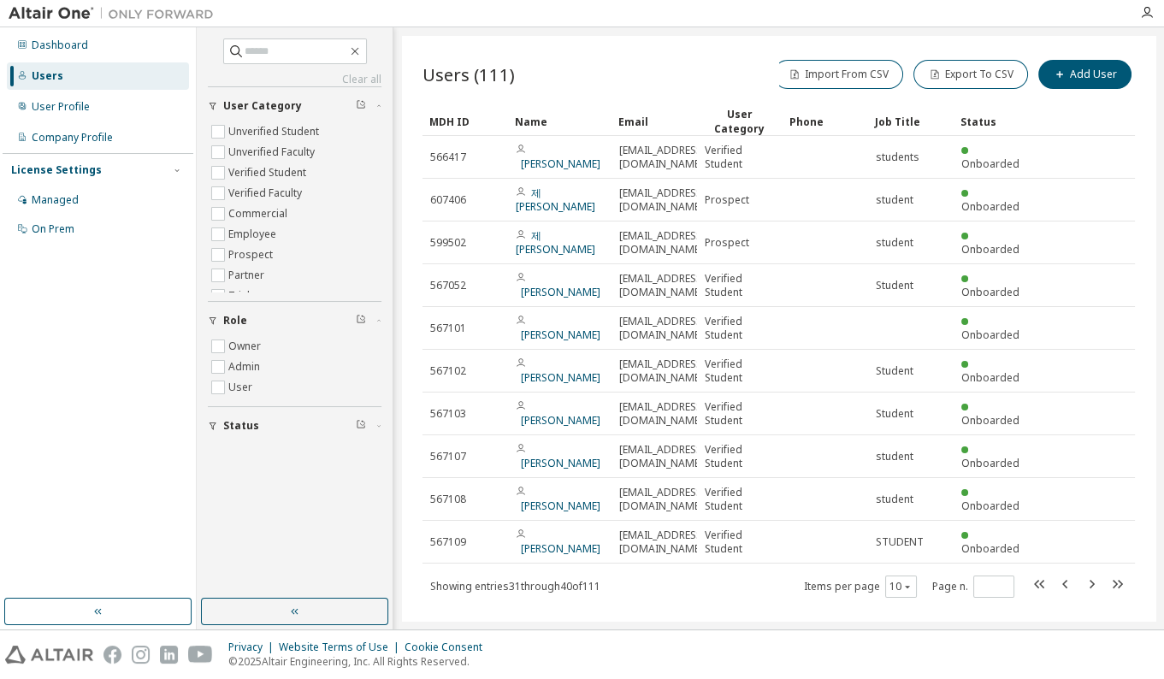
click at [541, 83] on div "Users (111) Import From CSV Export To CSV Add User" at bounding box center [779, 74] width 713 height 36
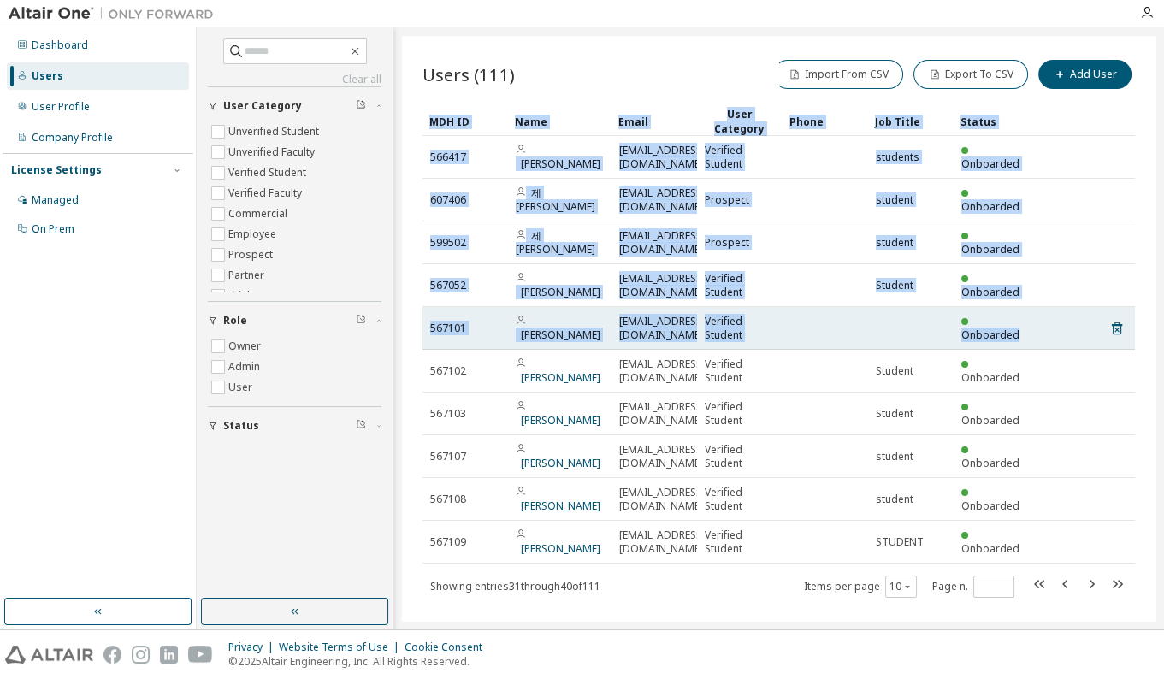
drag, startPoint x: 427, startPoint y: 119, endPoint x: 1033, endPoint y: 301, distance: 633.2
click at [897, 301] on table "MDH ID Name Email User Category Phone Job Title Status 566417 [PERSON_NAME] [EM…" at bounding box center [779, 335] width 713 height 457
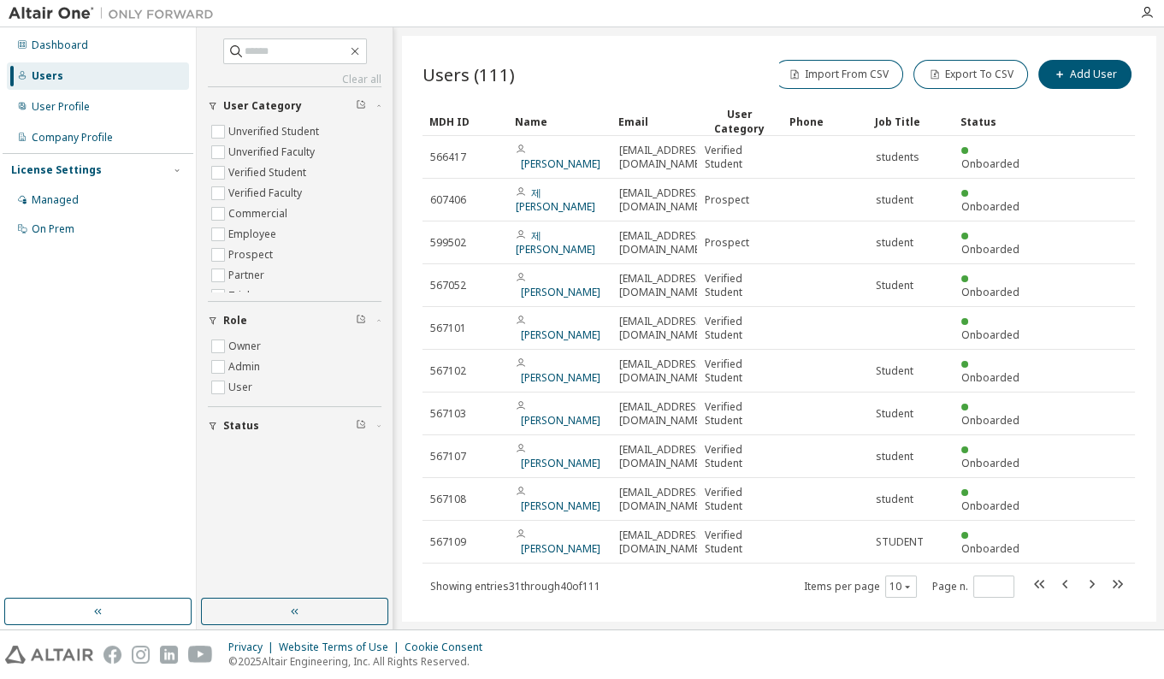
click at [897, 614] on div "Users (111) Import From CSV Export To CSV Add User Clear Load Save Save As Fiel…" at bounding box center [779, 328] width 754 height 585
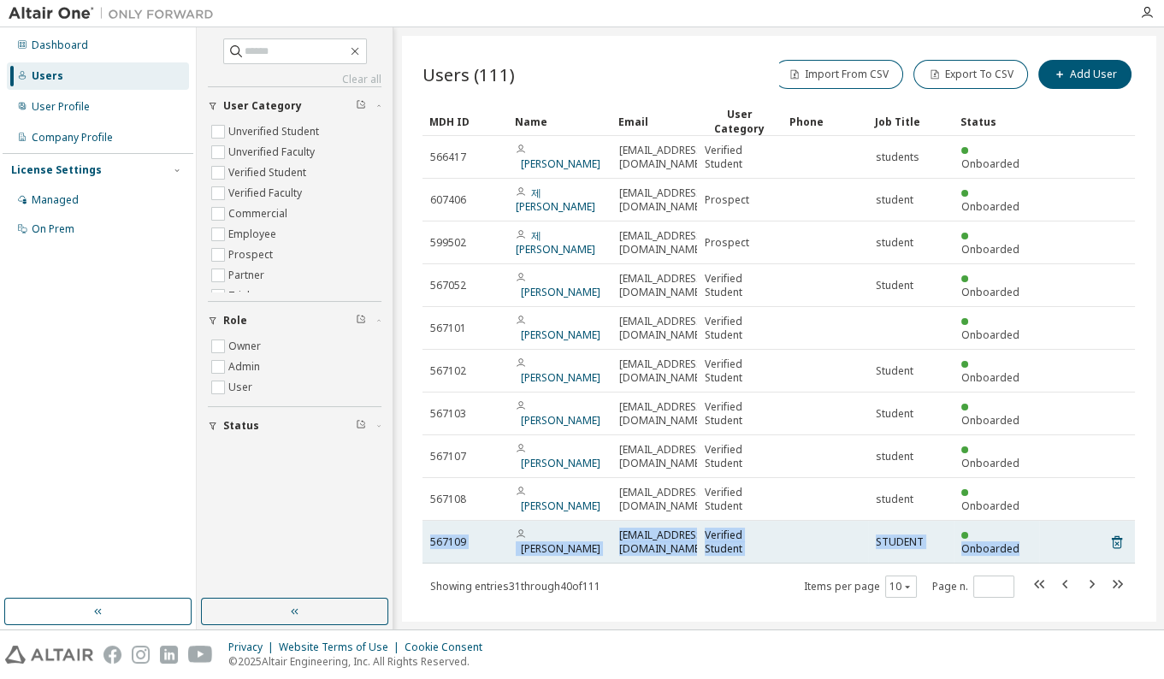
drag, startPoint x: 1049, startPoint y: 517, endPoint x: 1032, endPoint y: 516, distance: 16.3
click at [897, 521] on tr "567109 [PERSON_NAME] [PERSON_NAME][EMAIL_ADDRESS][DOMAIN_NAME] Verified Student…" at bounding box center [779, 542] width 713 height 43
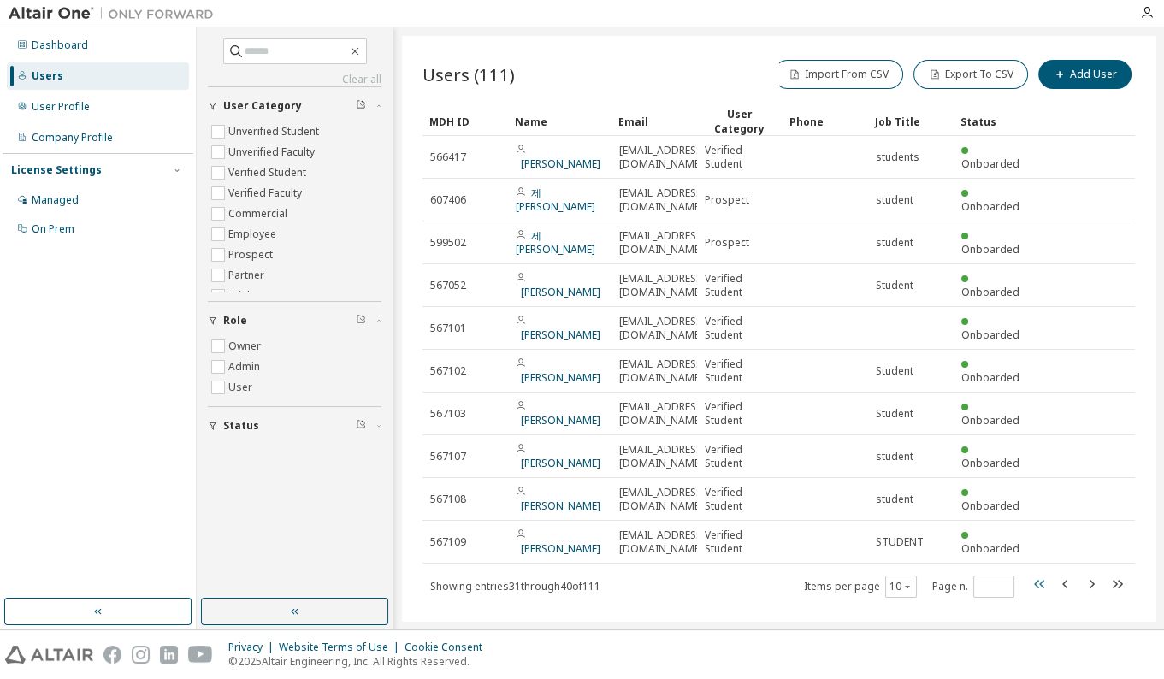
click at [897, 574] on icon "button" at bounding box center [1040, 584] width 21 height 21
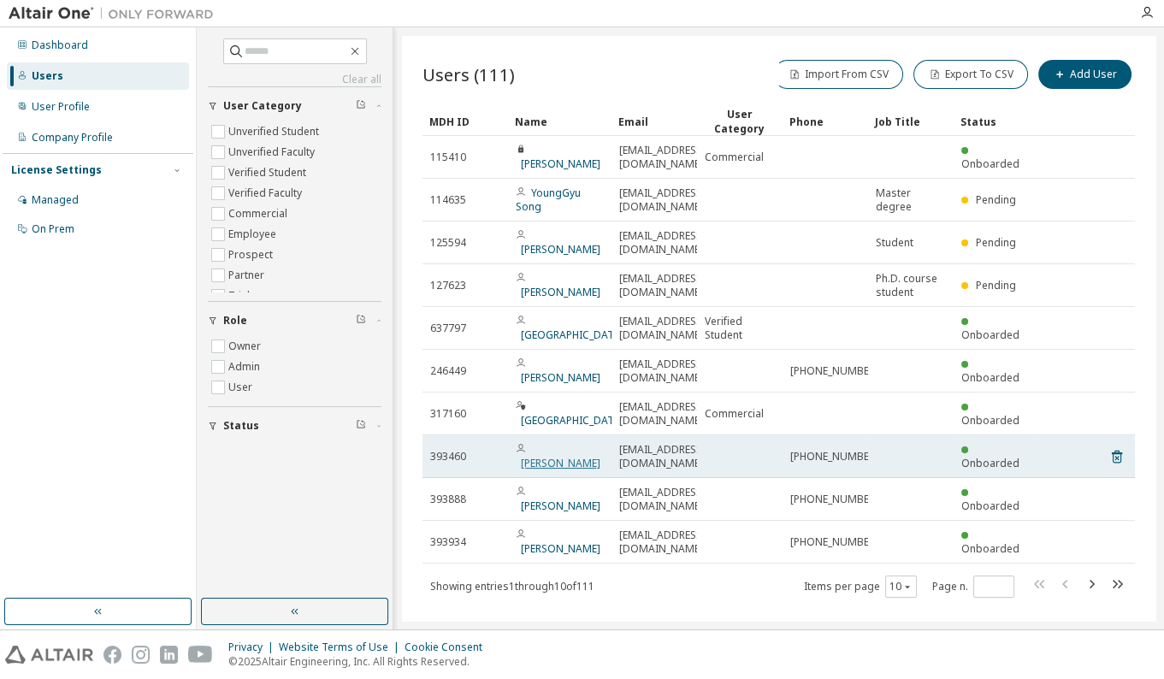
click at [549, 456] on link "[PERSON_NAME]" at bounding box center [561, 463] width 80 height 15
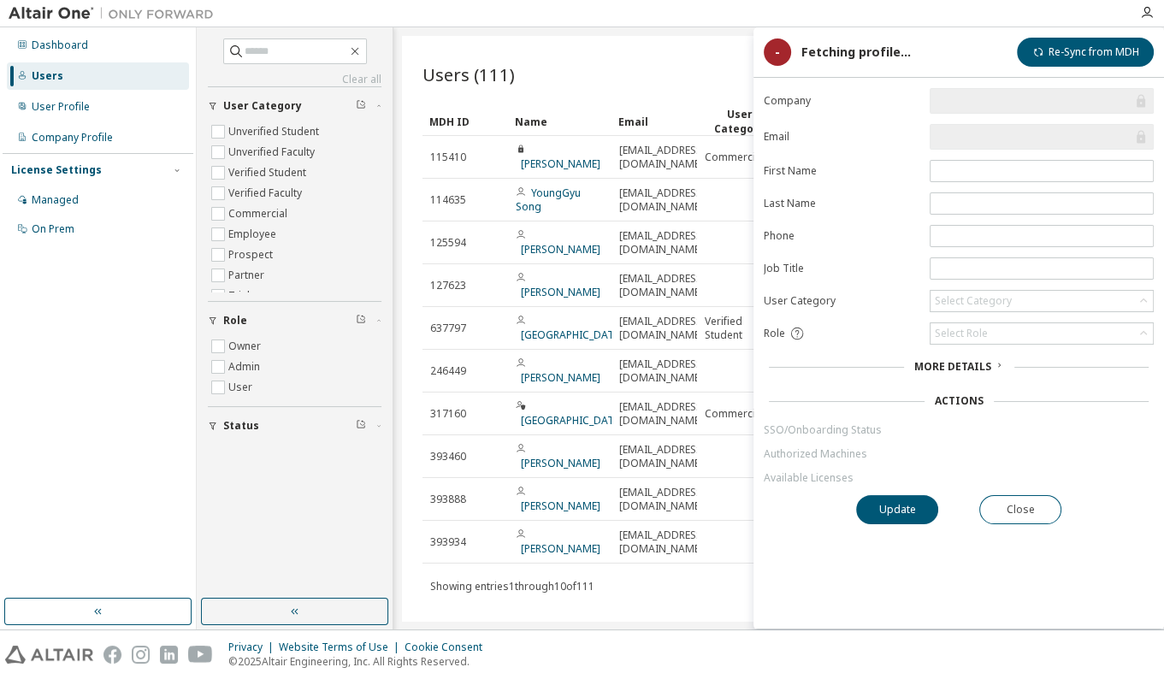
click at [883, 286] on form "Company Email First Name Last Name Phone Job Title User Category Select Categor…" at bounding box center [959, 286] width 390 height 397
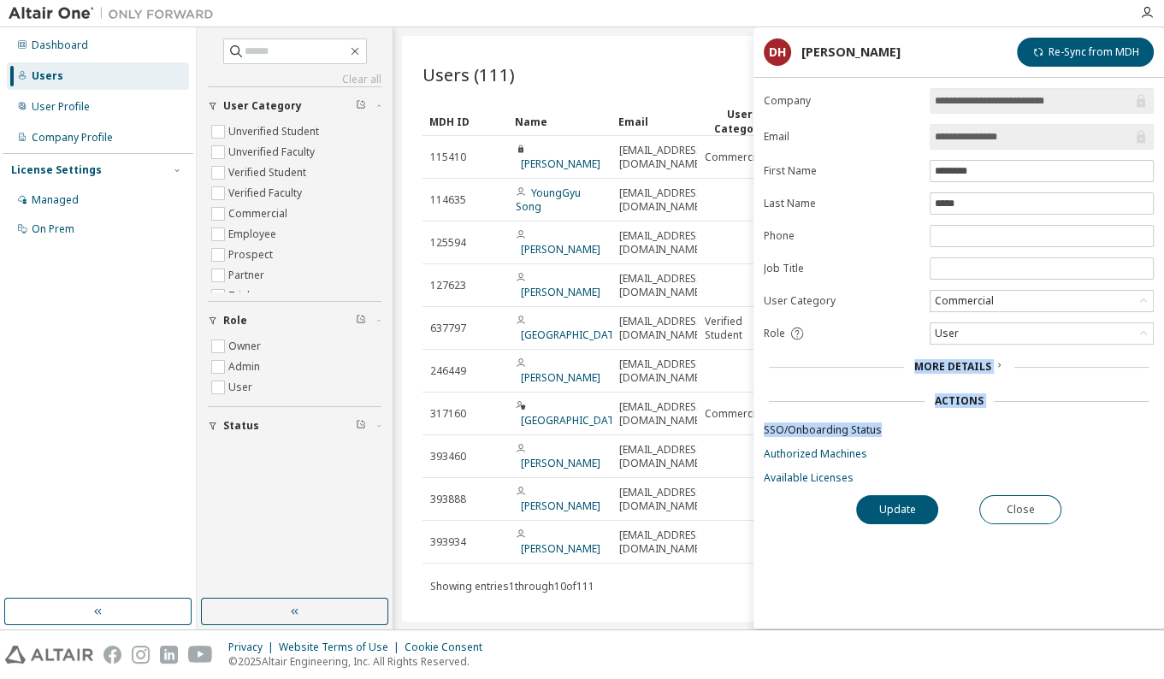
drag, startPoint x: 992, startPoint y: 431, endPoint x: 906, endPoint y: 352, distance: 116.9
click at [794, 345] on form "**********" at bounding box center [959, 286] width 390 height 397
click at [897, 366] on span "More Details" at bounding box center [952, 366] width 77 height 15
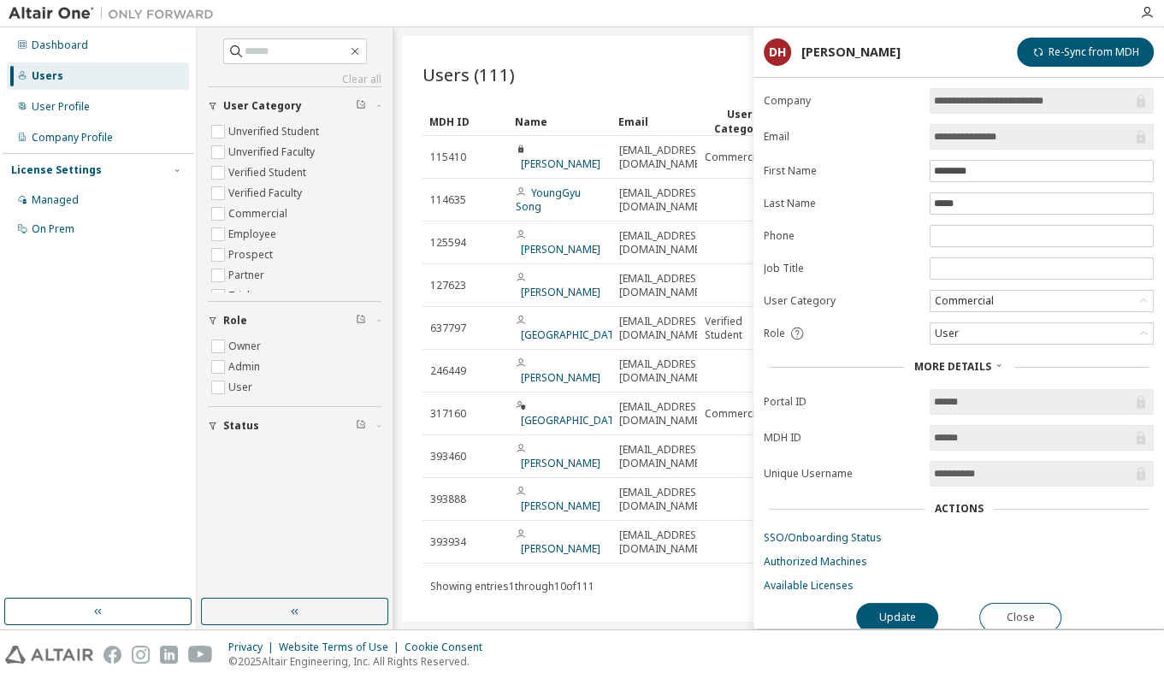
click at [871, 148] on form "**********" at bounding box center [959, 340] width 390 height 505
click at [897, 141] on label "Email" at bounding box center [842, 137] width 156 height 14
click at [648, 55] on div "Users (111) Import From CSV Export To CSV Add User Clear Load Save Save As Fiel…" at bounding box center [779, 328] width 754 height 585
click at [897, 612] on button "Close" at bounding box center [1020, 617] width 82 height 29
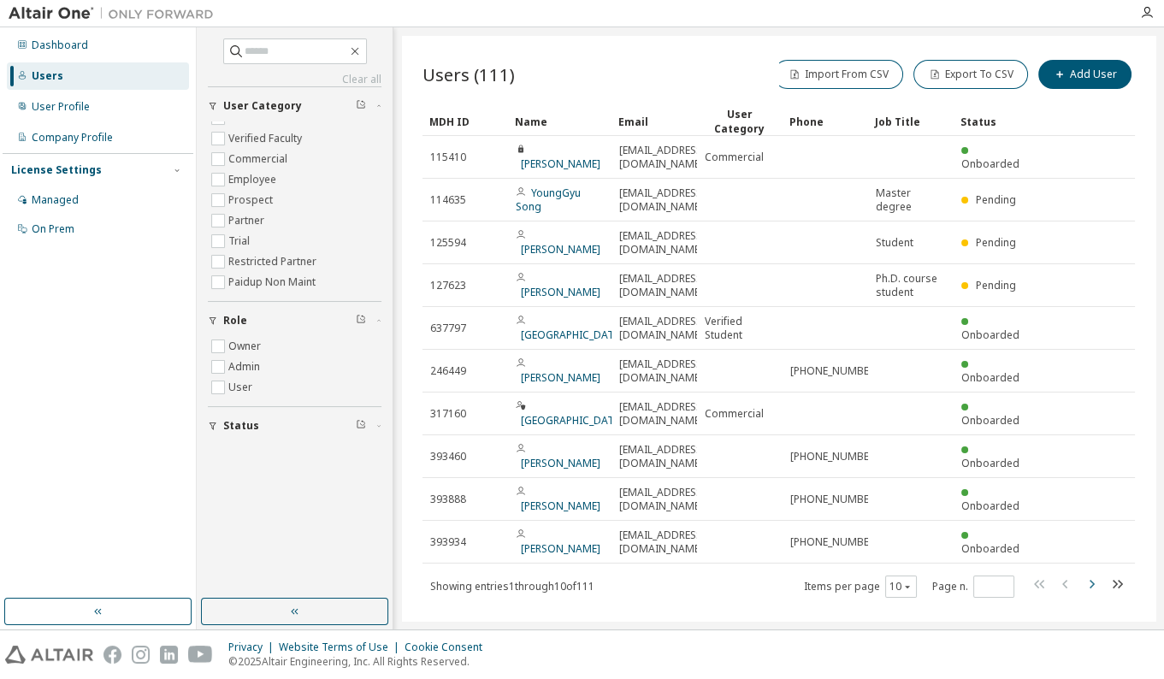
click at [897, 574] on icon "button" at bounding box center [1091, 584] width 21 height 21
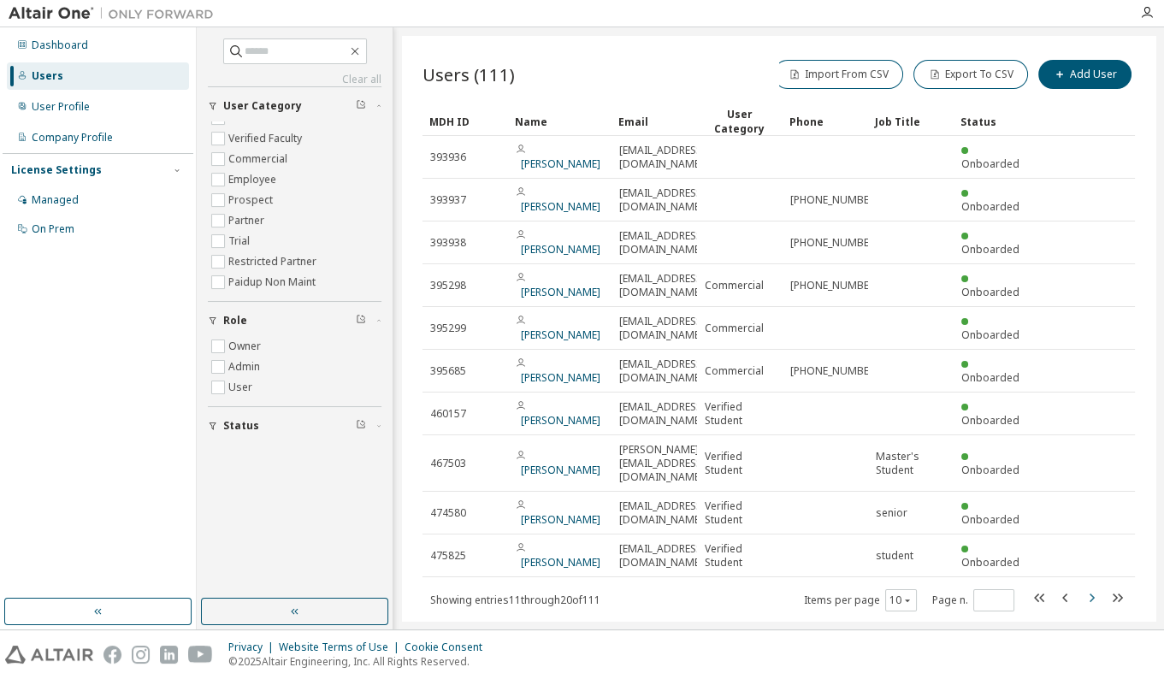
click at [897, 588] on icon "button" at bounding box center [1091, 598] width 21 height 21
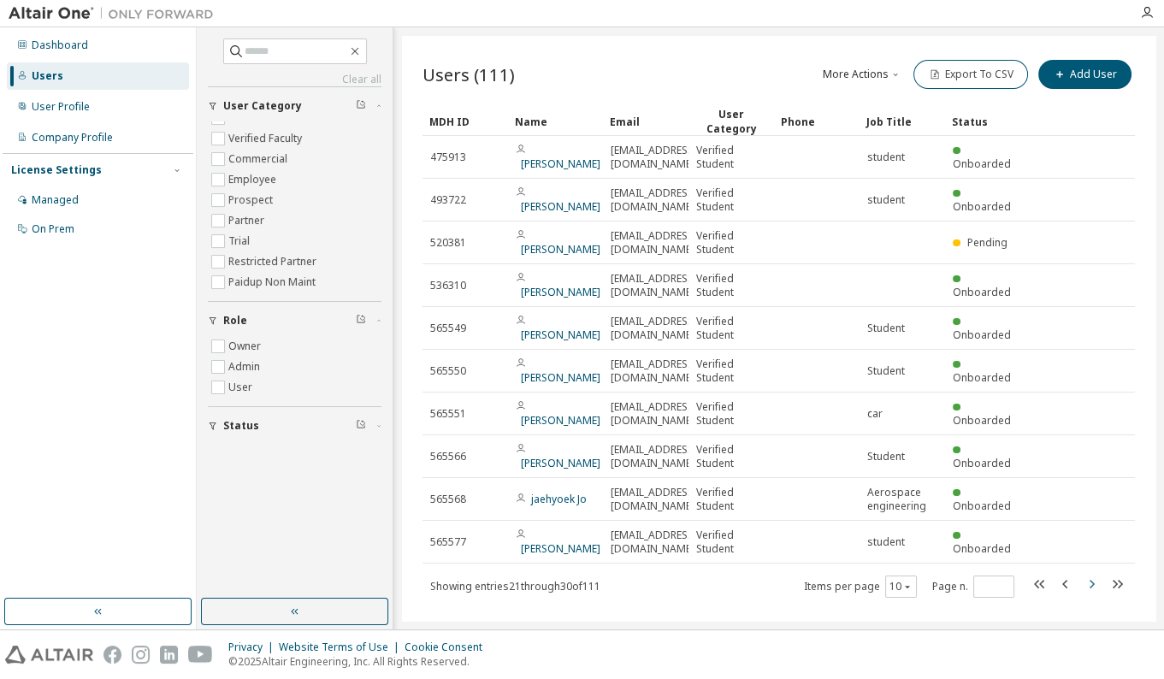
click at [897, 579] on icon "button" at bounding box center [1091, 584] width 21 height 21
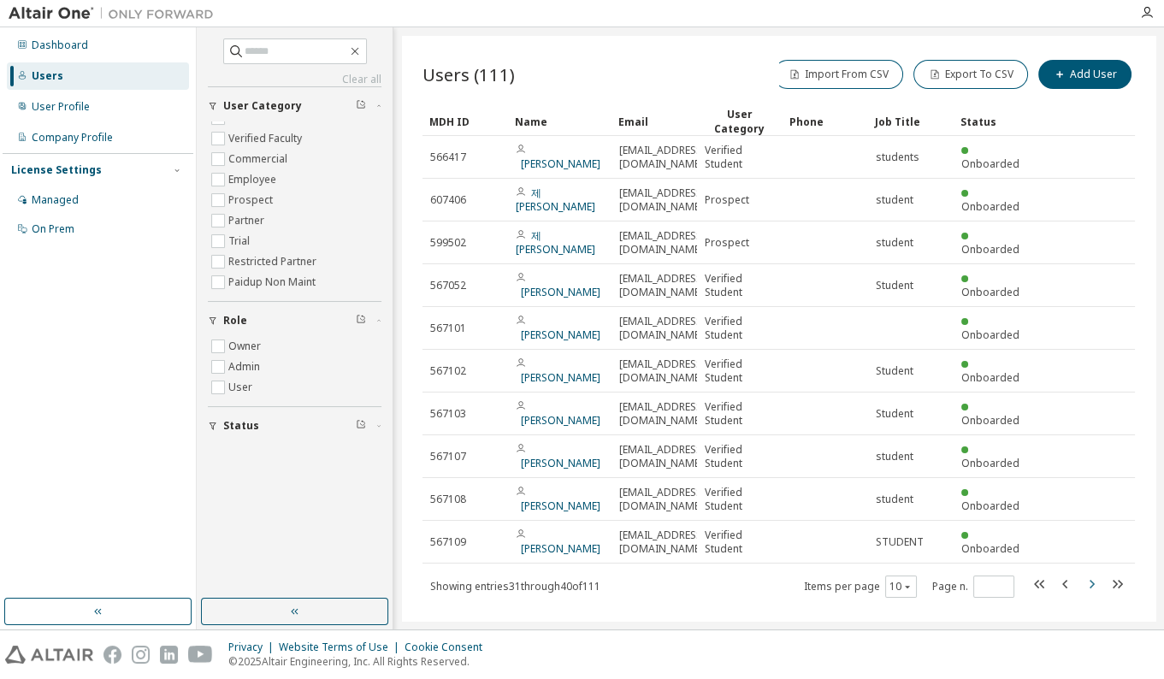
click at [897, 580] on icon "button" at bounding box center [1092, 584] width 5 height 9
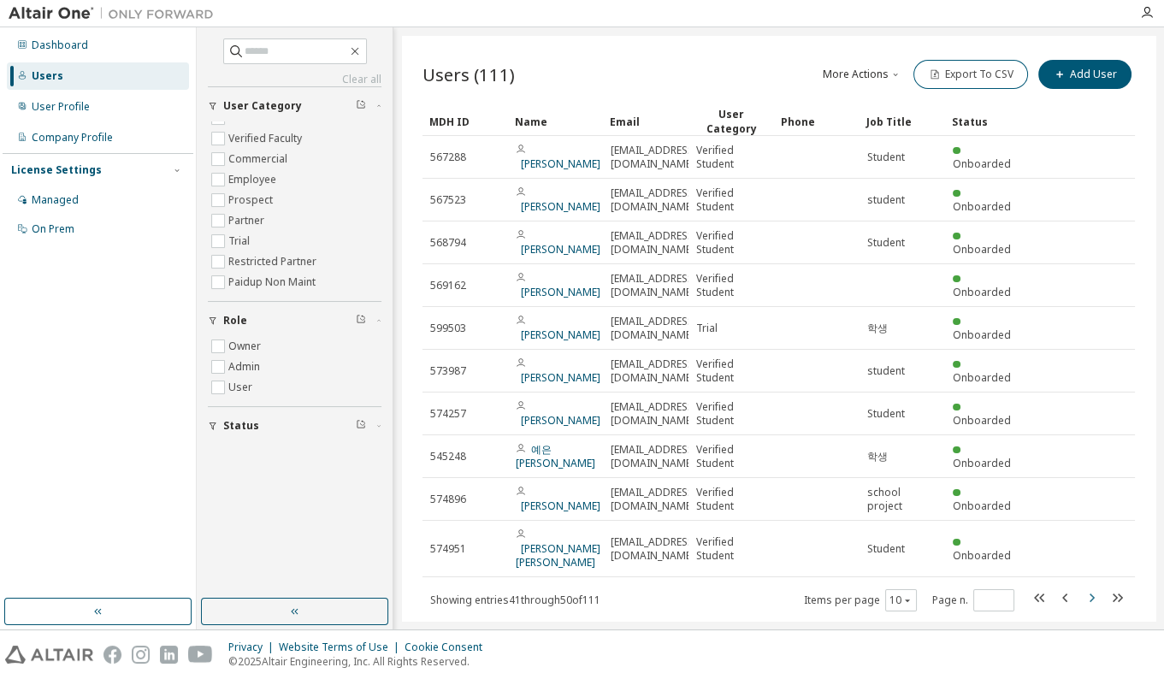
click at [897, 588] on icon "button" at bounding box center [1091, 598] width 21 height 21
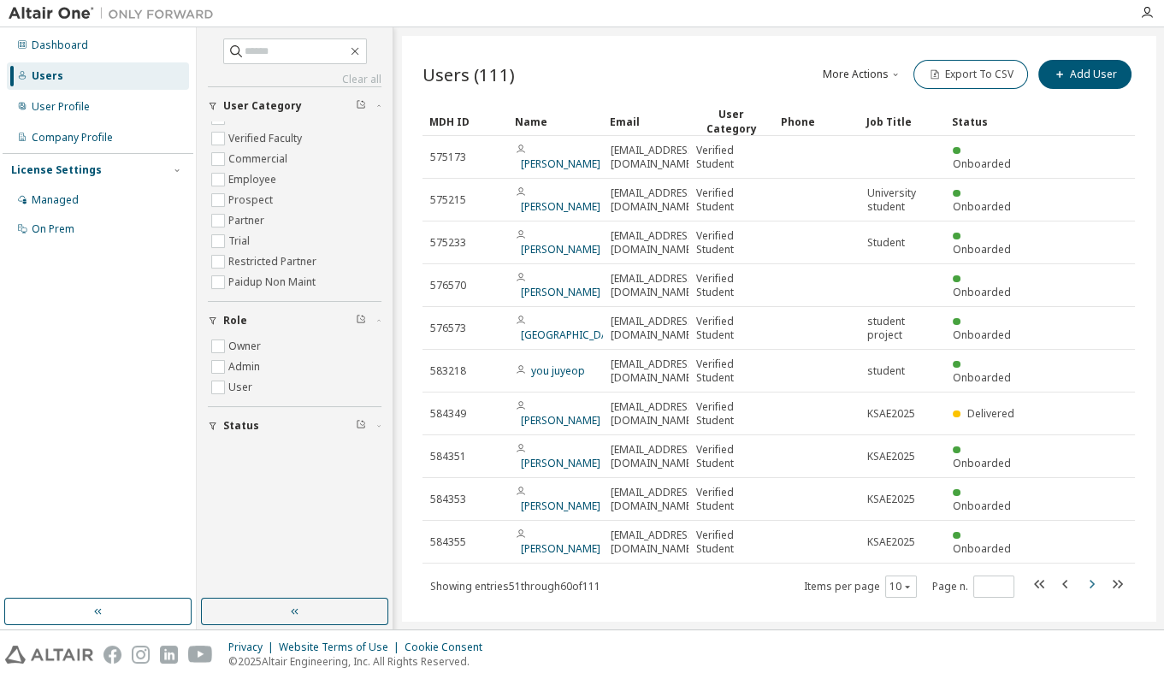
click at [897, 582] on icon "button" at bounding box center [1092, 584] width 5 height 9
type input "*"
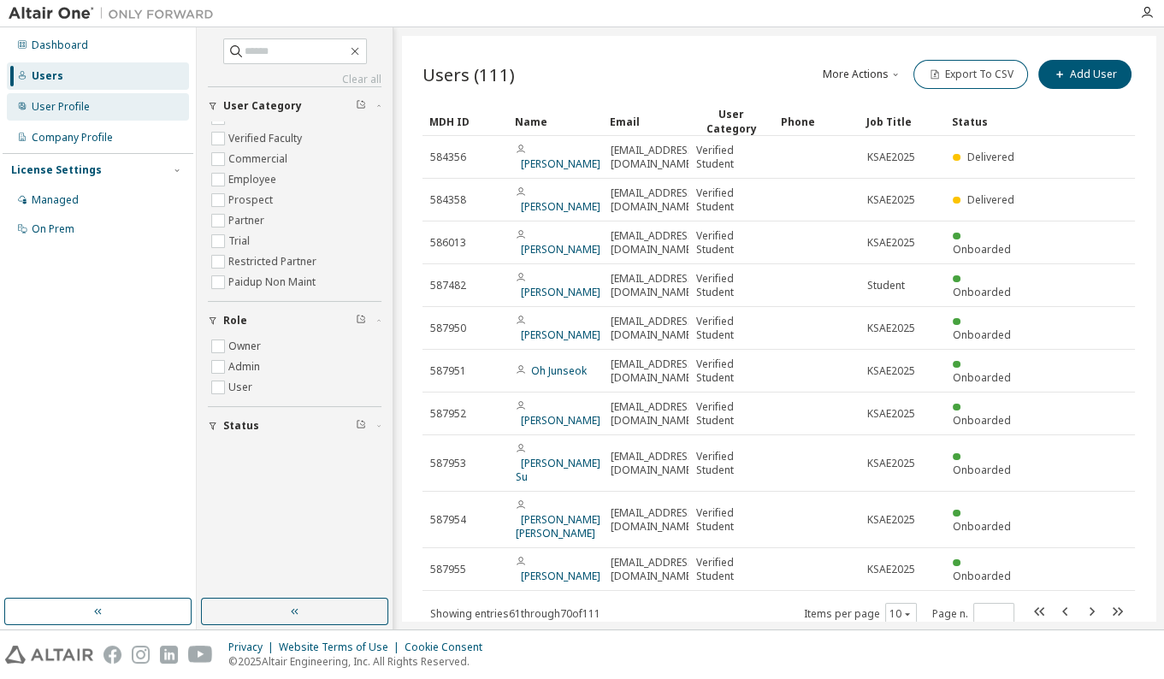
click at [62, 103] on div "User Profile" at bounding box center [61, 107] width 58 height 14
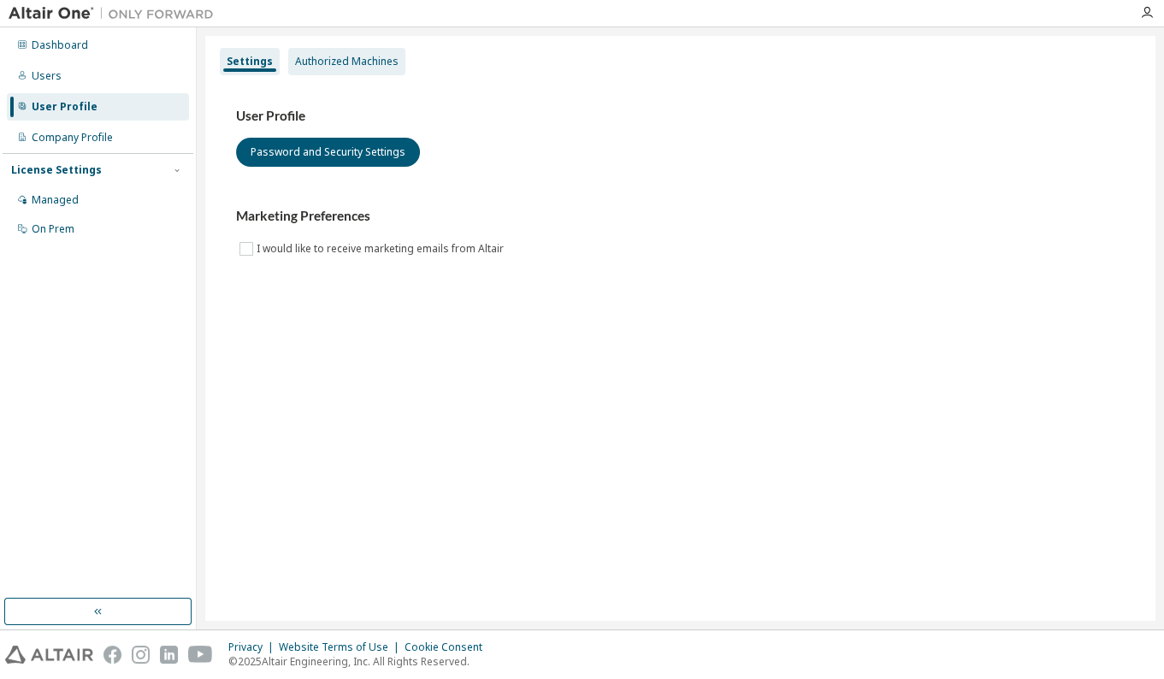
click at [363, 56] on div "Authorized Machines" at bounding box center [346, 62] width 103 height 14
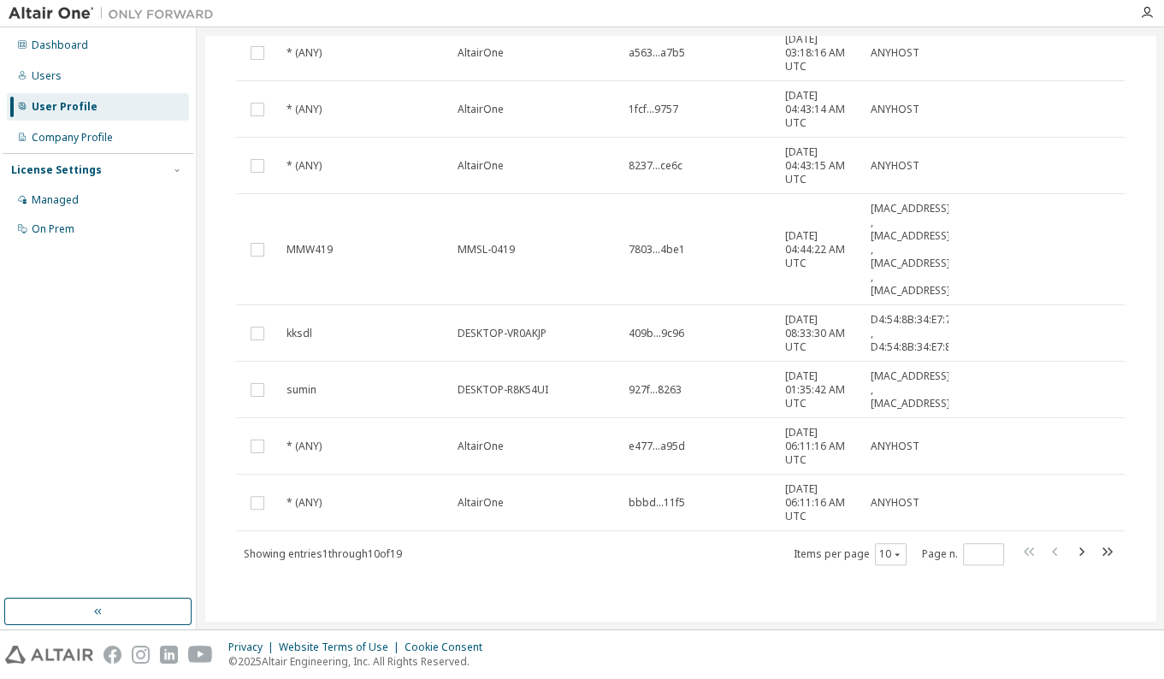
scroll to position [315, 0]
click at [897, 548] on icon "button" at bounding box center [1107, 551] width 21 height 21
type input "*"
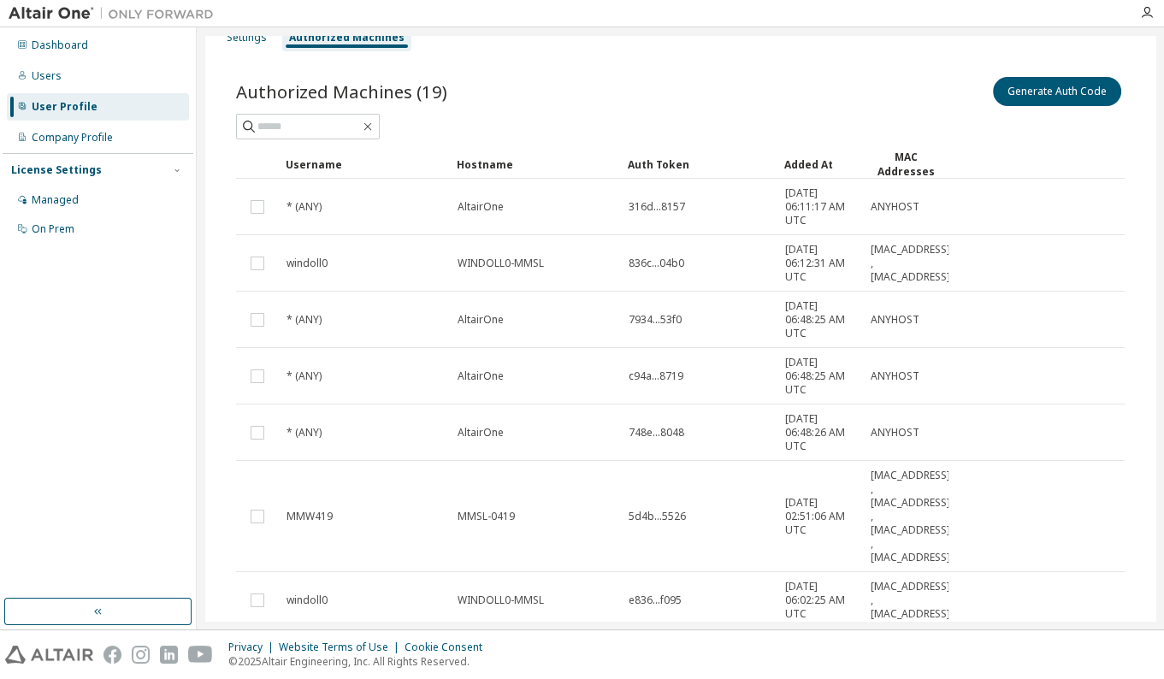
scroll to position [0, 0]
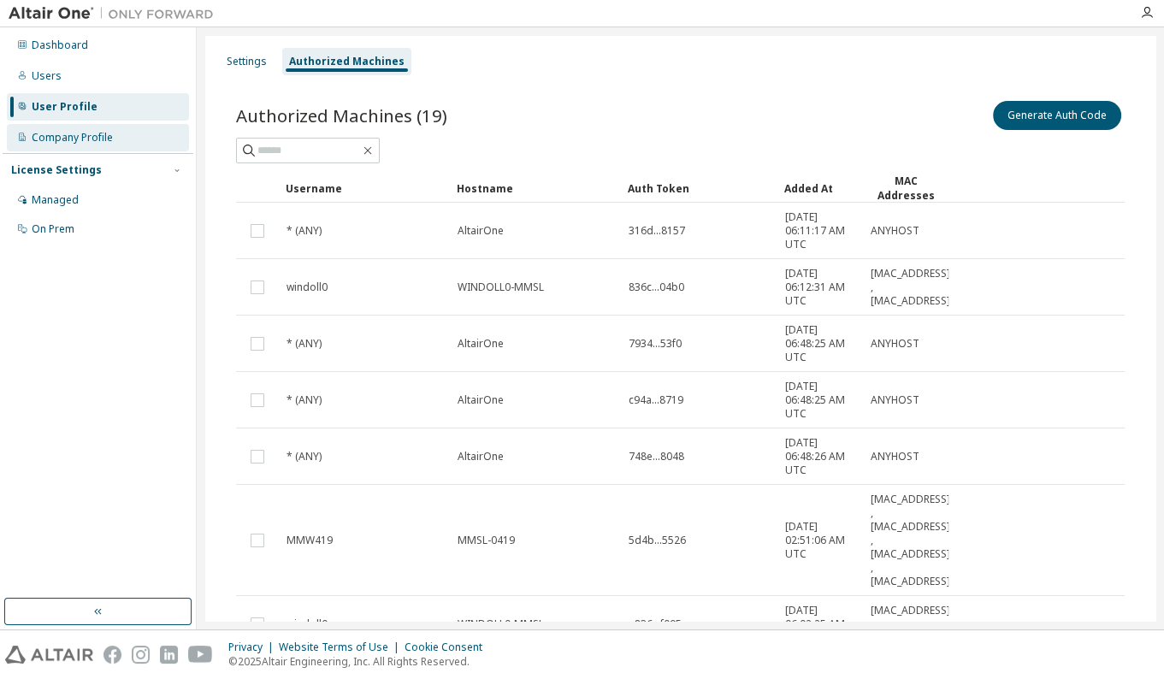
click at [98, 139] on div "Company Profile" at bounding box center [72, 138] width 81 height 14
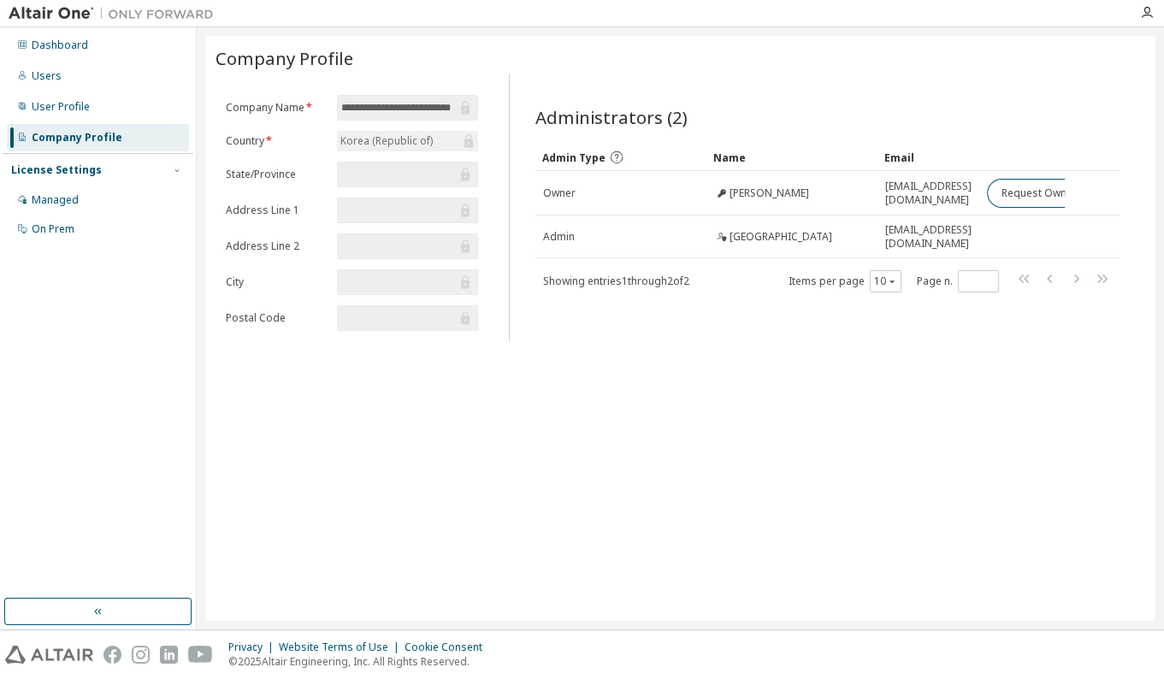
click at [609, 362] on div "**********" at bounding box center [680, 328] width 950 height 585
